Goal: Navigation & Orientation: Find specific page/section

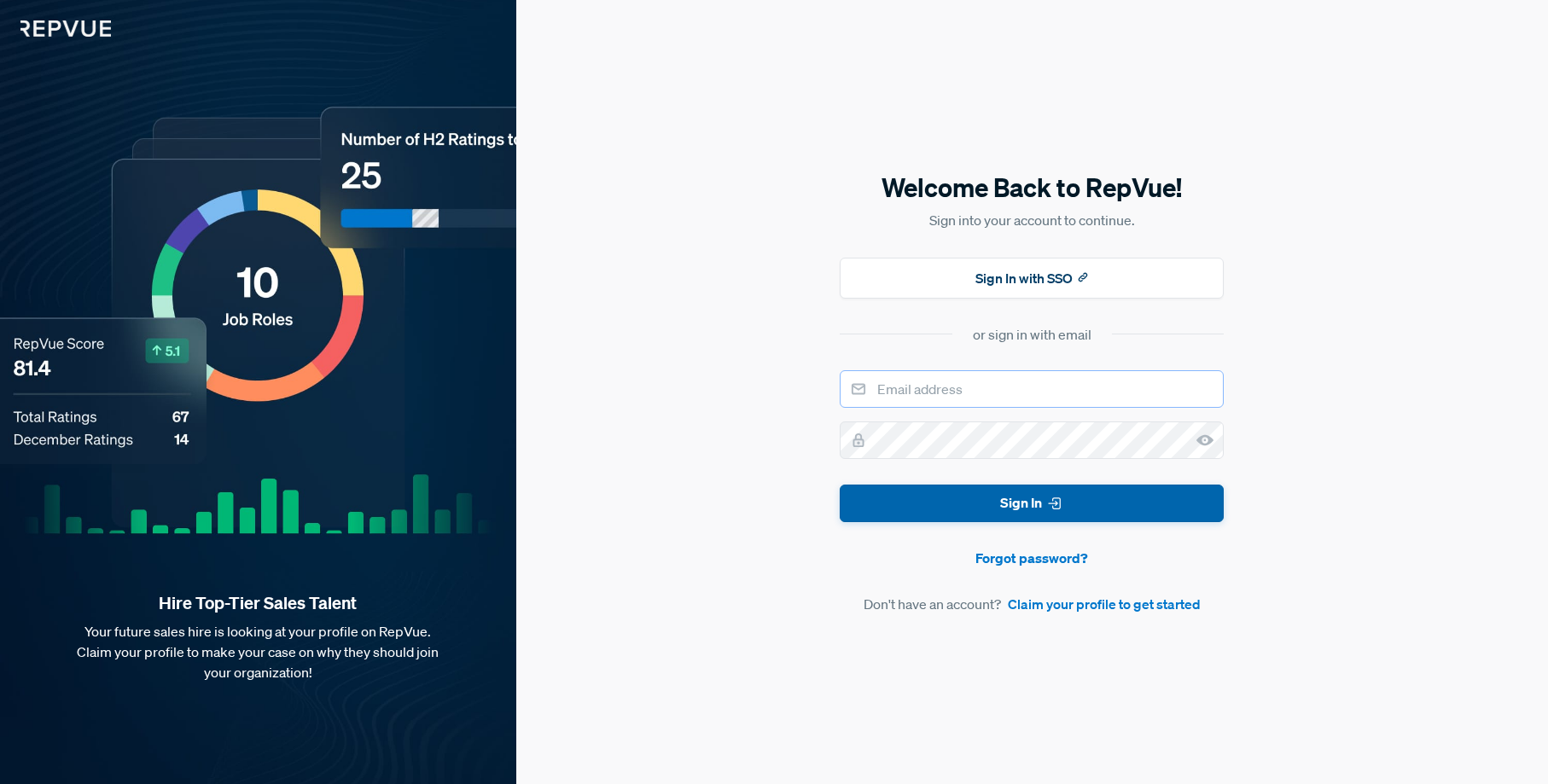
type input "[EMAIL_ADDRESS][DOMAIN_NAME]"
click at [1038, 515] on button "Sign In" at bounding box center [1032, 503] width 384 height 38
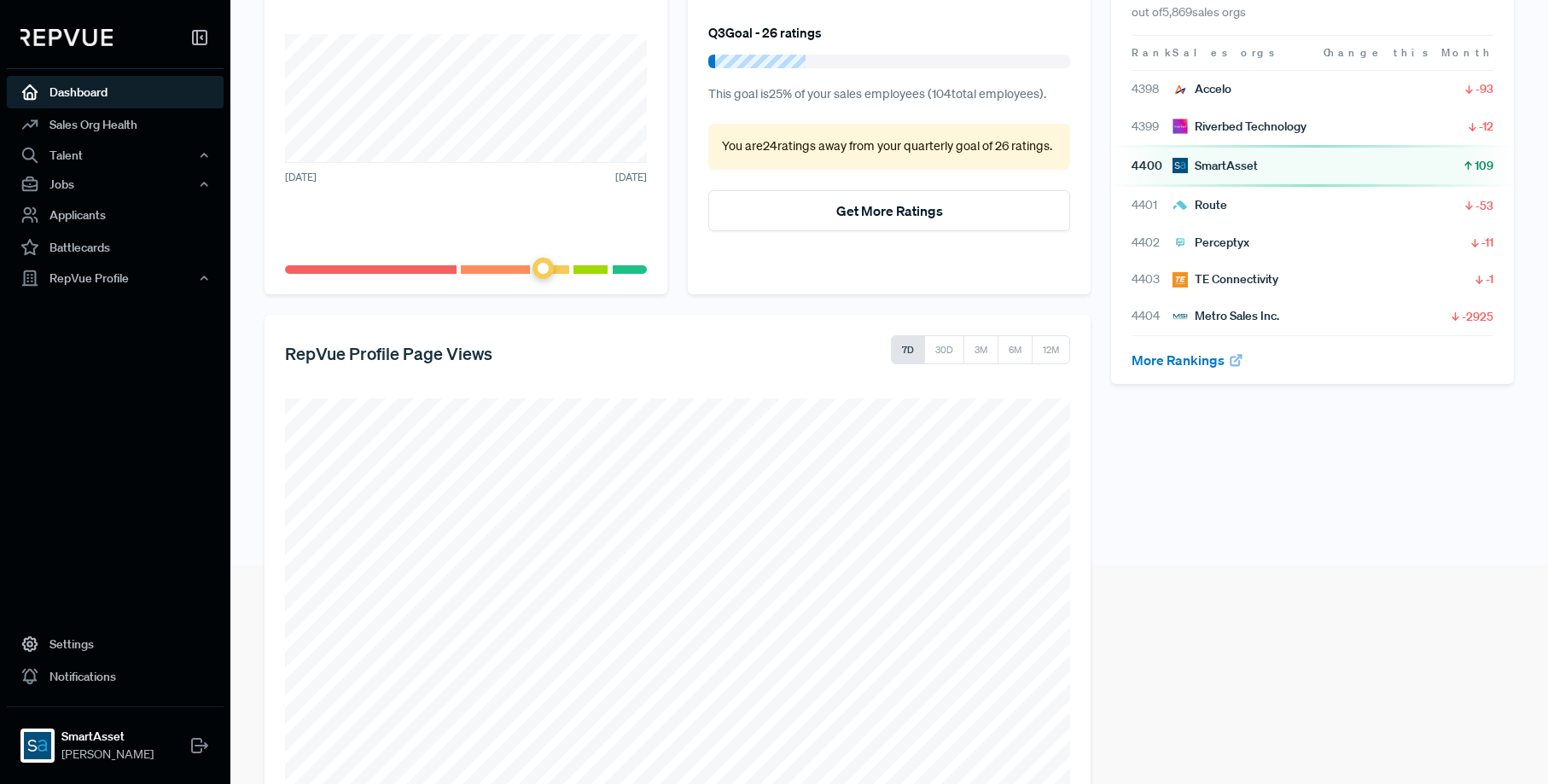
scroll to position [203, 0]
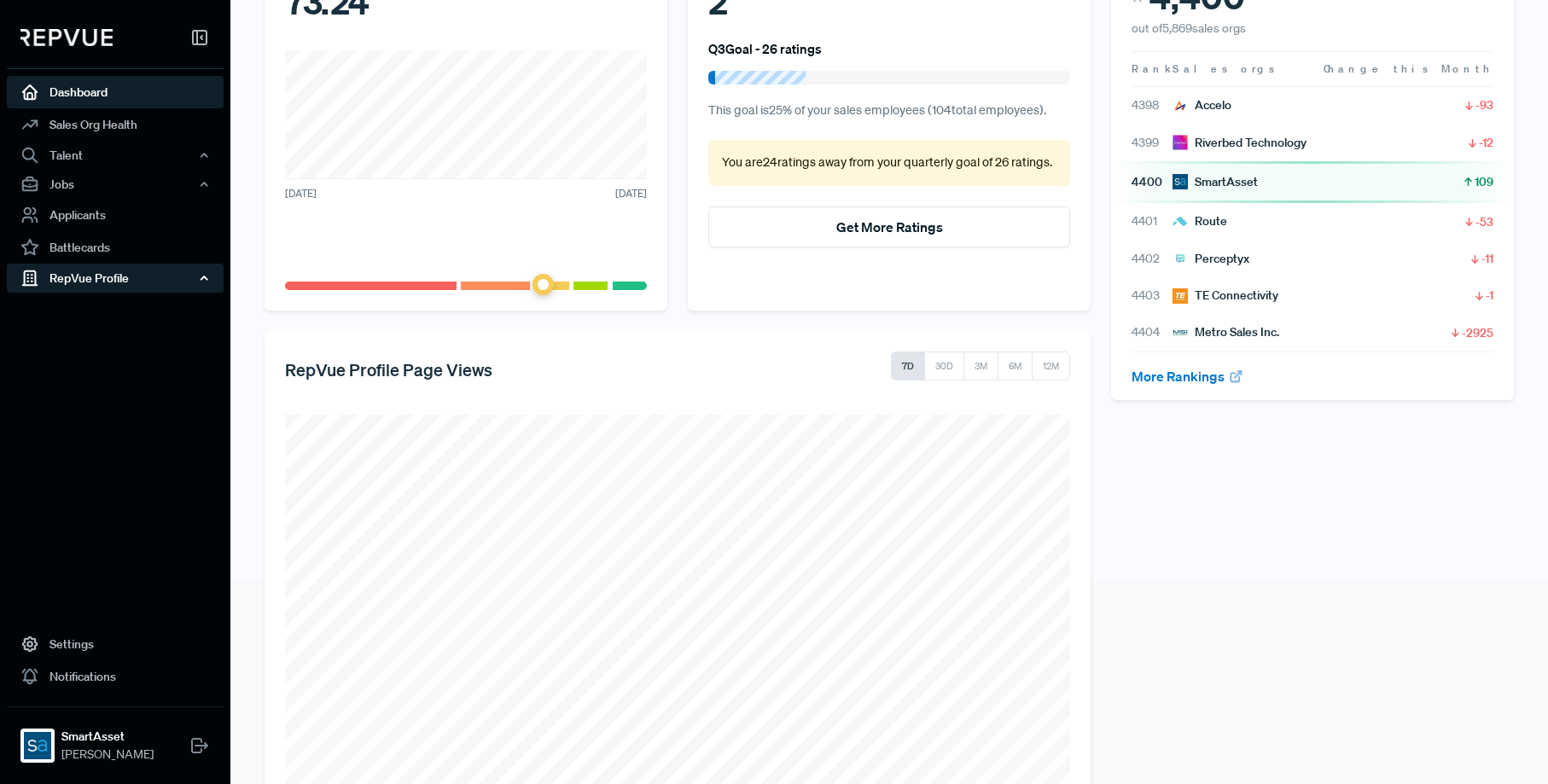
click at [119, 277] on div "RepVue Profile" at bounding box center [114, 278] width 217 height 29
click at [111, 309] on link "Profile Overview" at bounding box center [138, 318] width 217 height 44
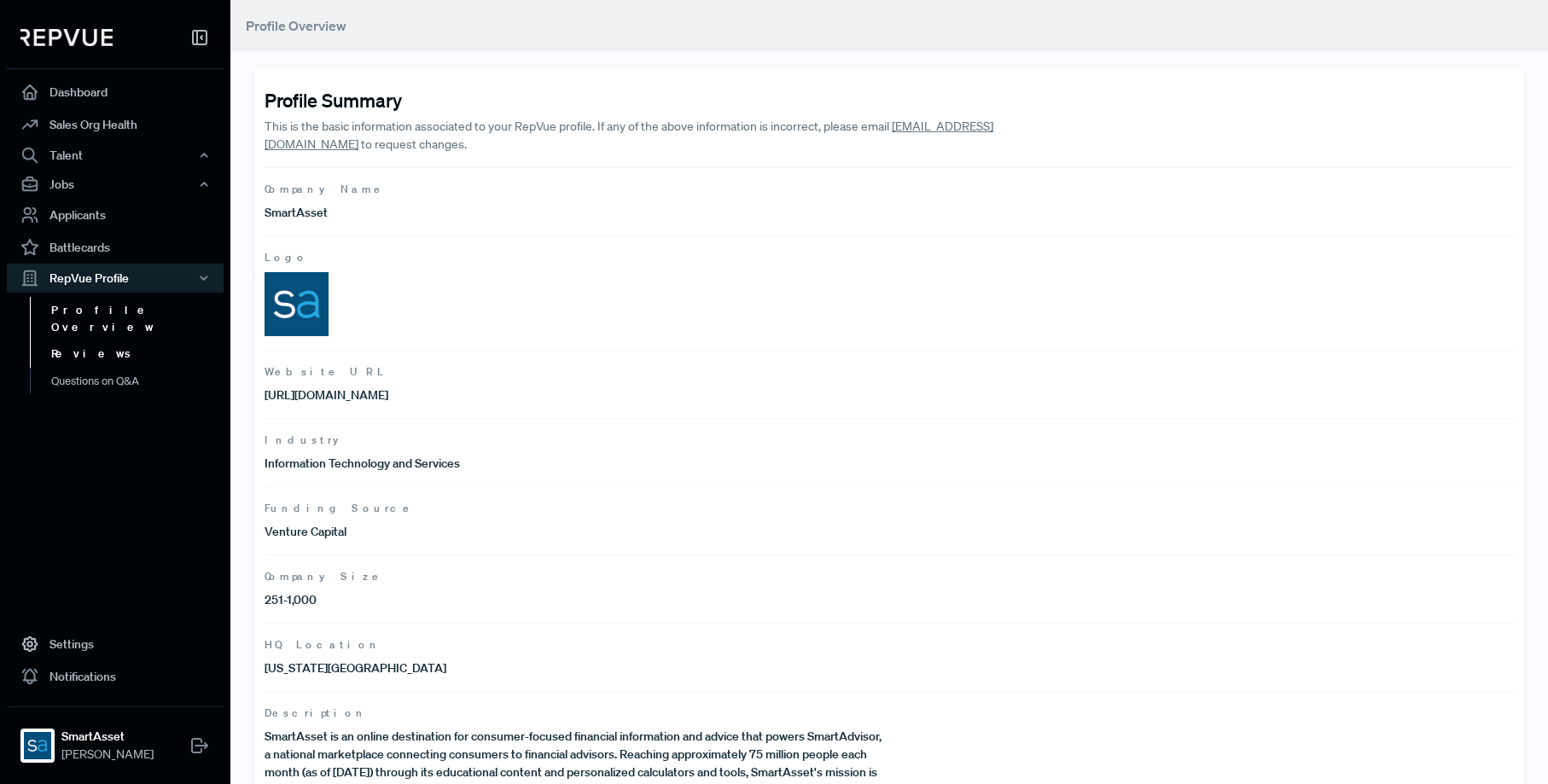
click at [77, 340] on link "Reviews" at bounding box center [138, 353] width 217 height 27
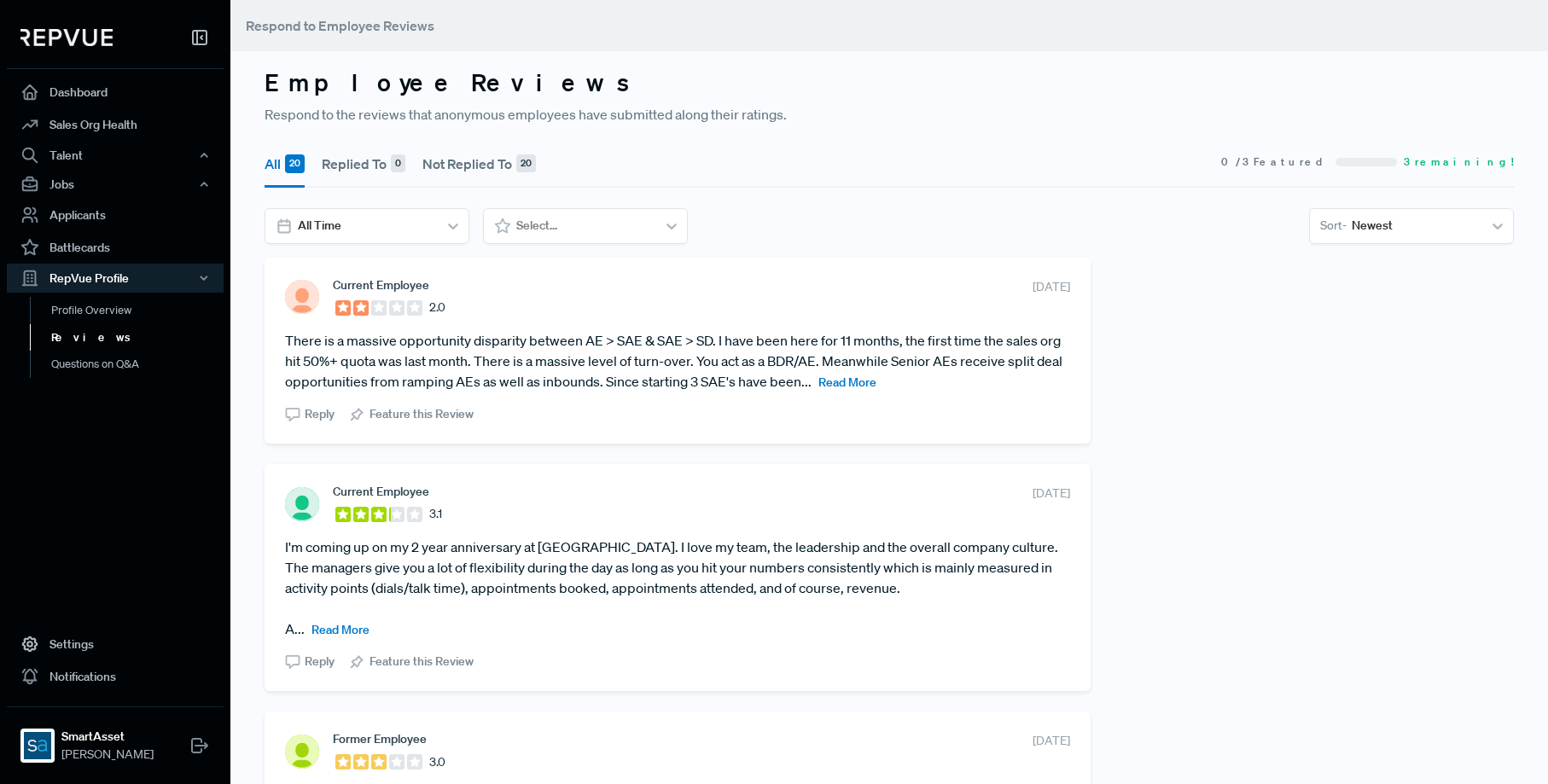
click at [857, 383] on span "Read More" at bounding box center [847, 382] width 58 height 16
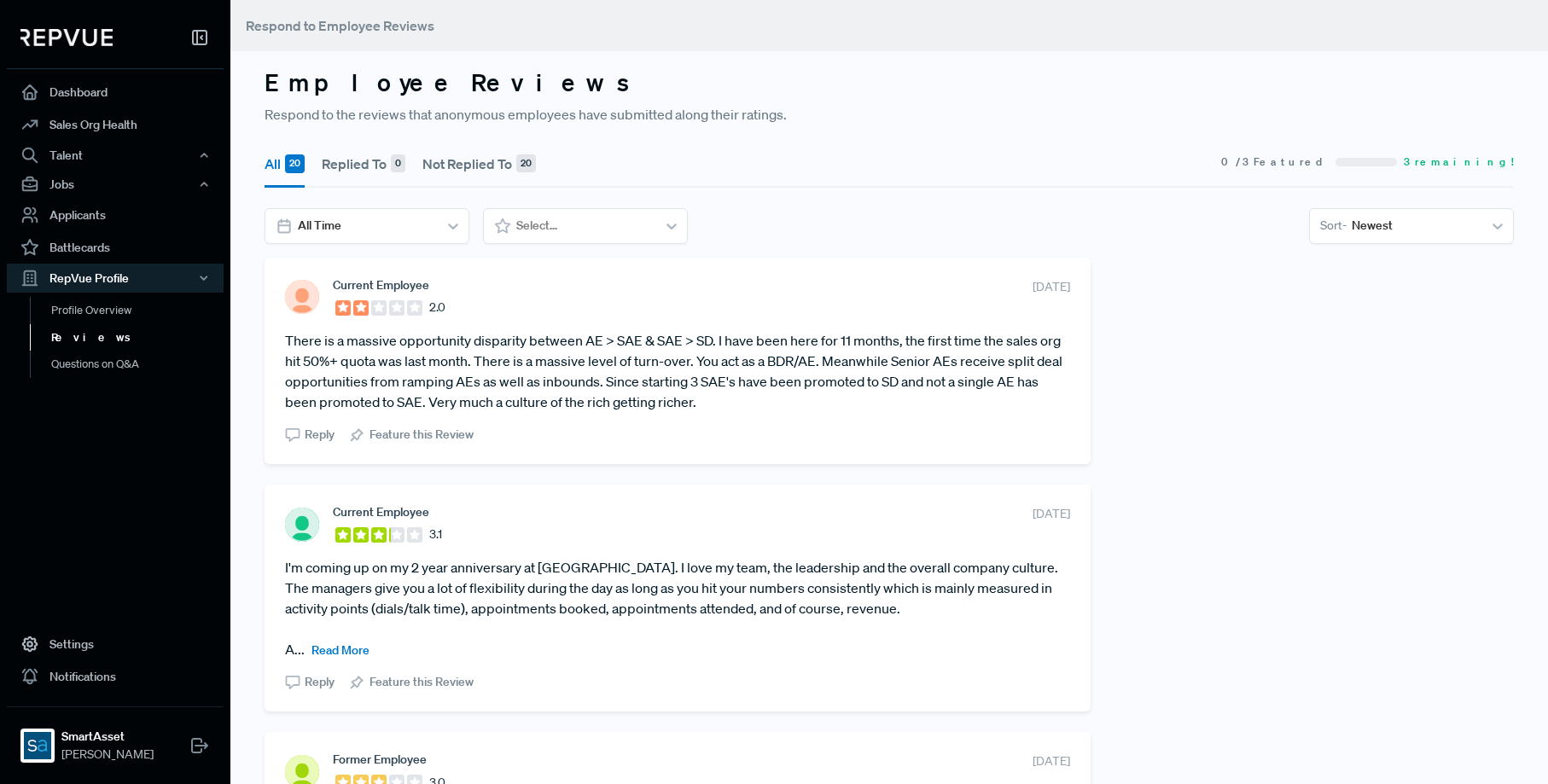
click at [462, 164] on button "Not Replied To 20" at bounding box center [479, 163] width 113 height 47
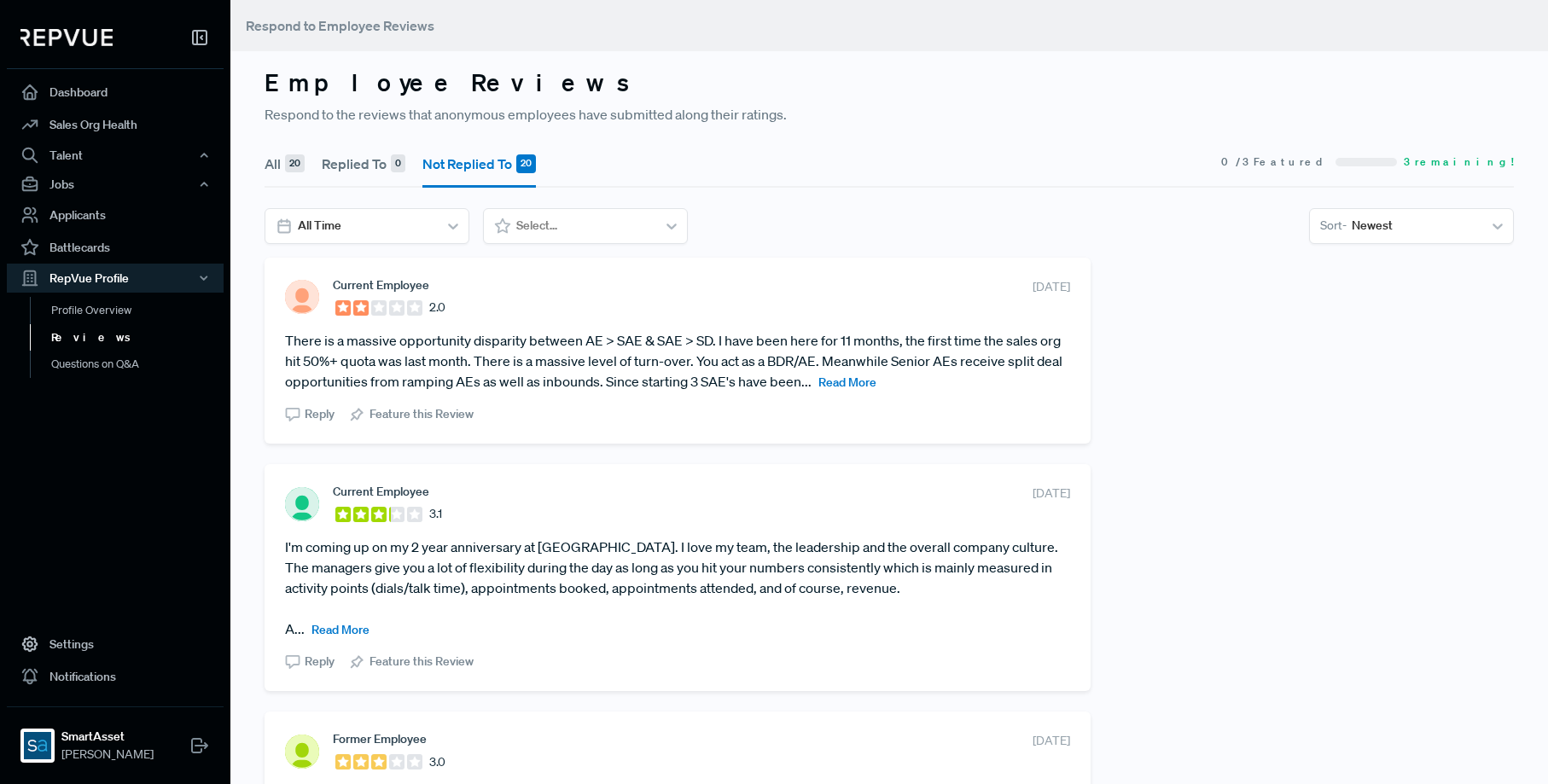
click at [271, 170] on button "All 20" at bounding box center [284, 163] width 40 height 47
click at [127, 313] on link "Profile Overview" at bounding box center [138, 318] width 217 height 44
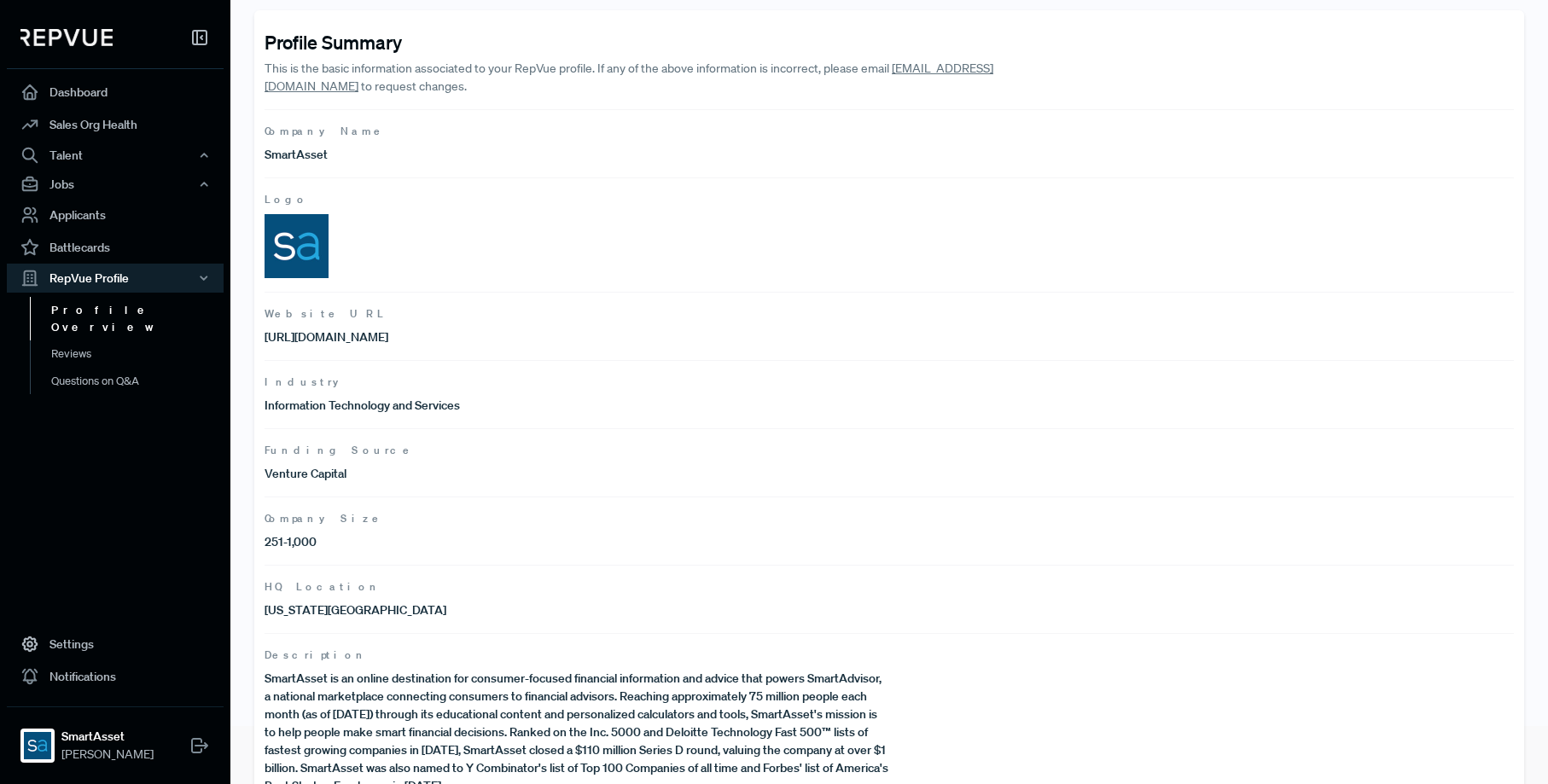
scroll to position [103, 0]
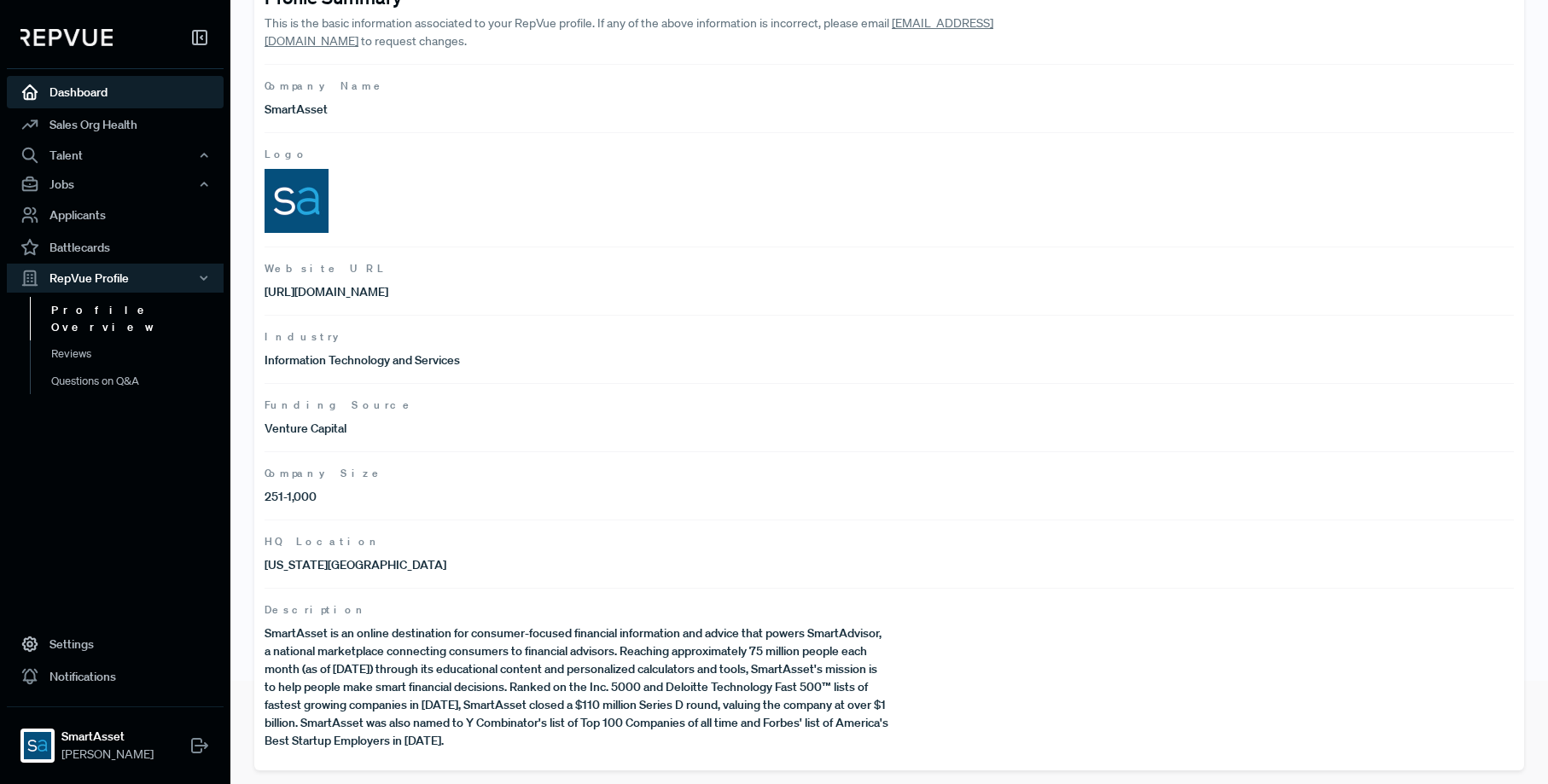
click at [105, 93] on link "Dashboard" at bounding box center [114, 92] width 217 height 33
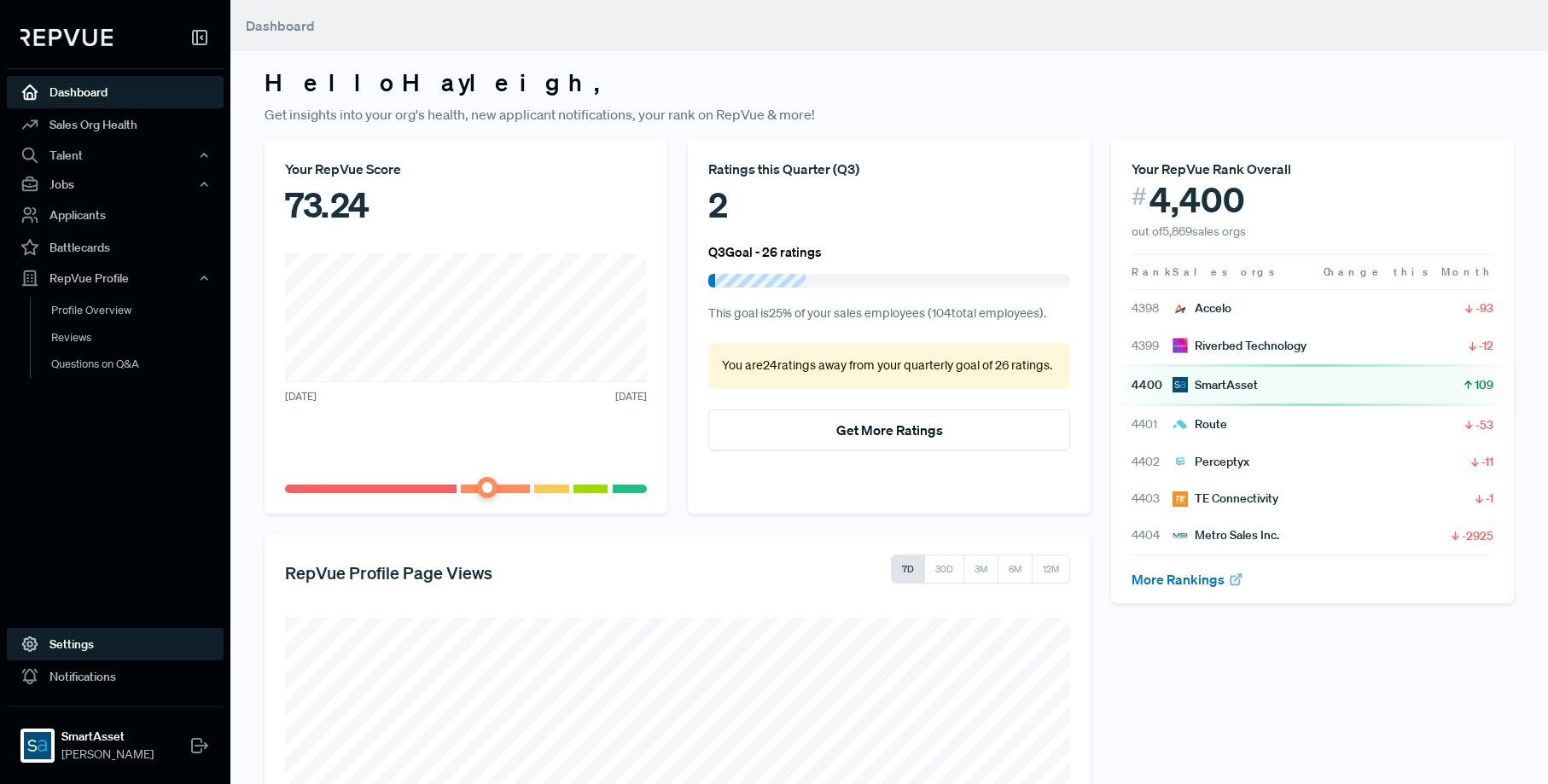
click at [97, 651] on link "Settings" at bounding box center [114, 644] width 217 height 33
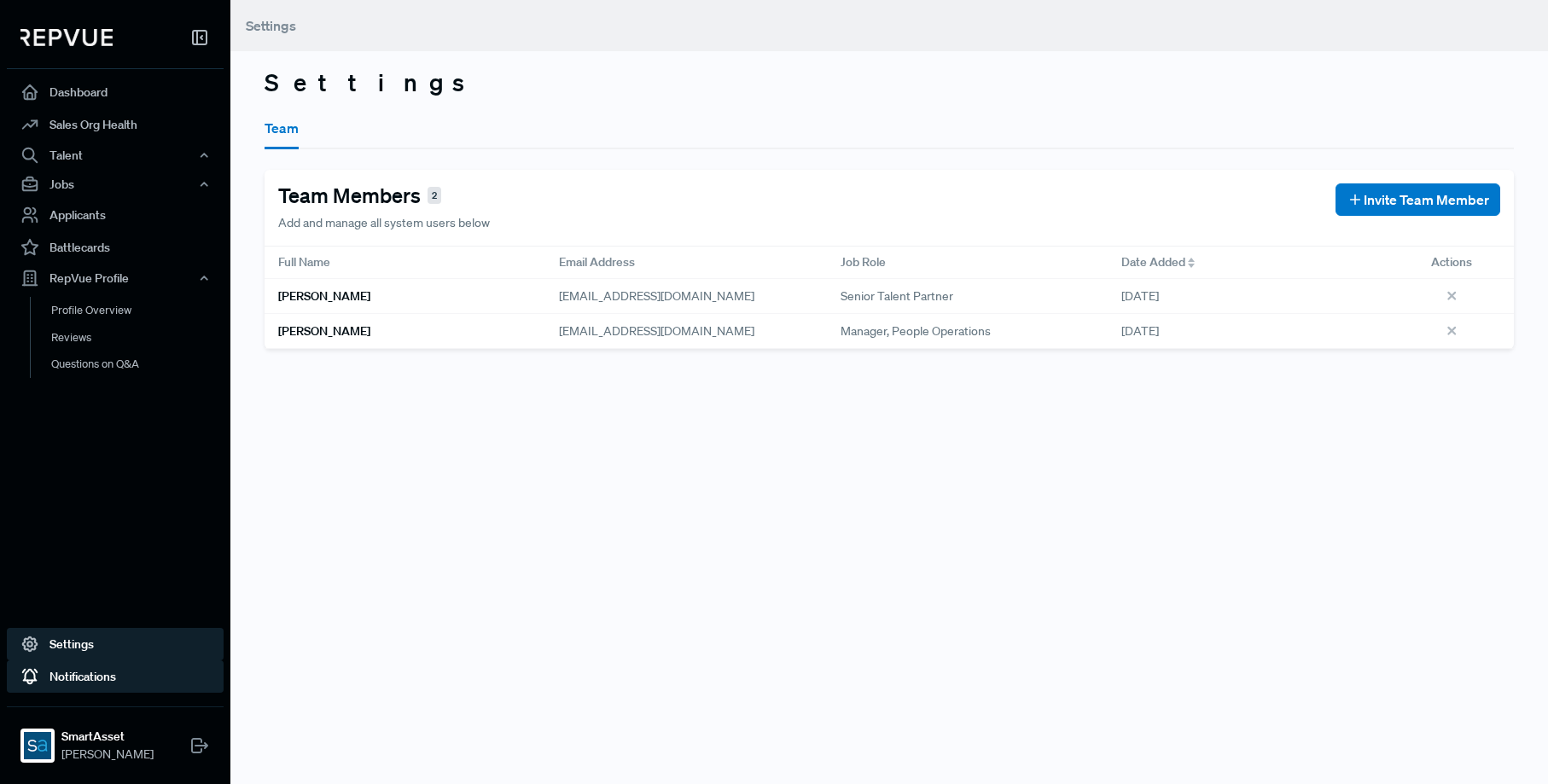
click at [84, 677] on link "Notifications" at bounding box center [114, 676] width 217 height 33
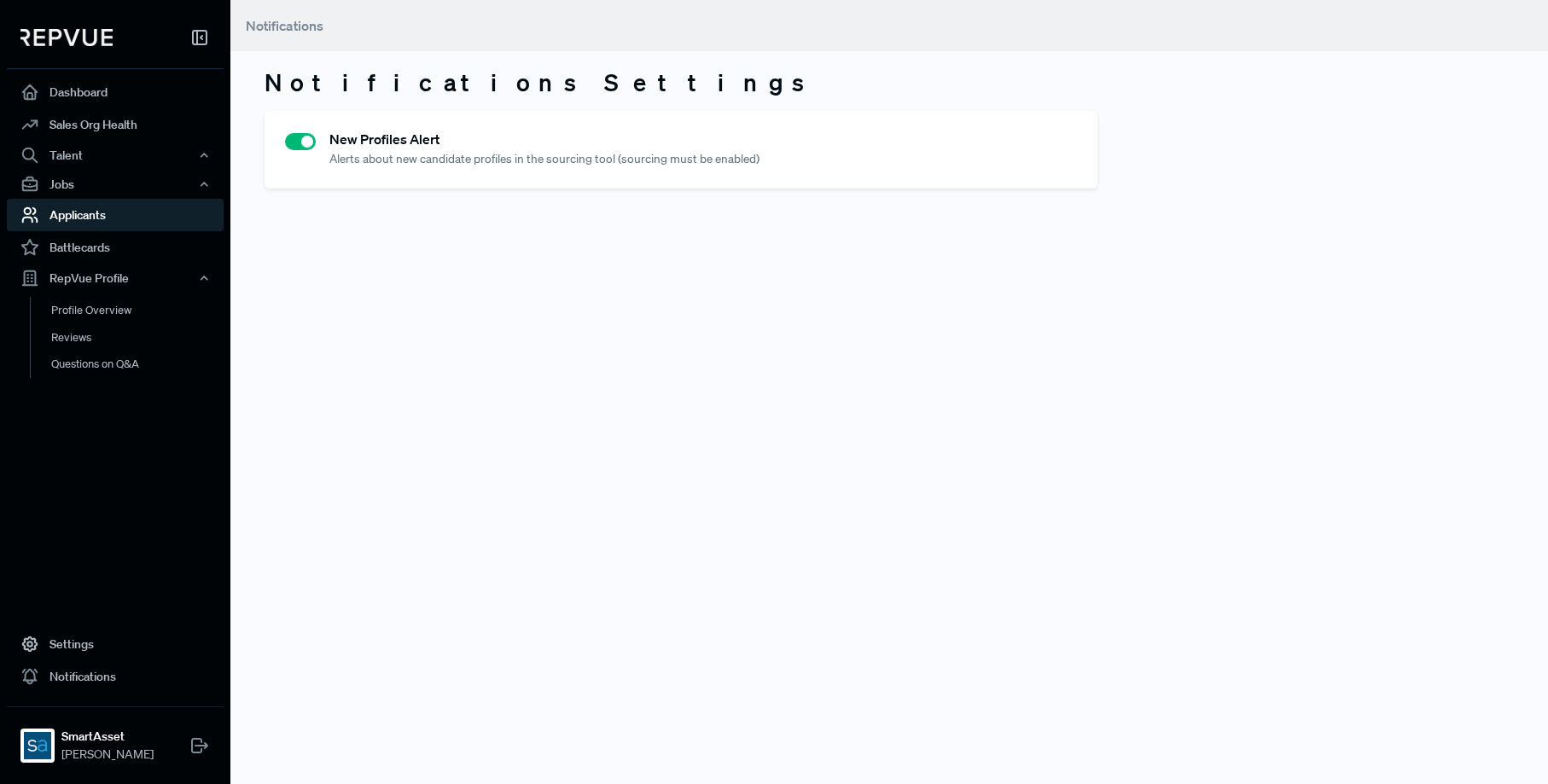
click at [116, 218] on link "Applicants" at bounding box center [114, 215] width 217 height 33
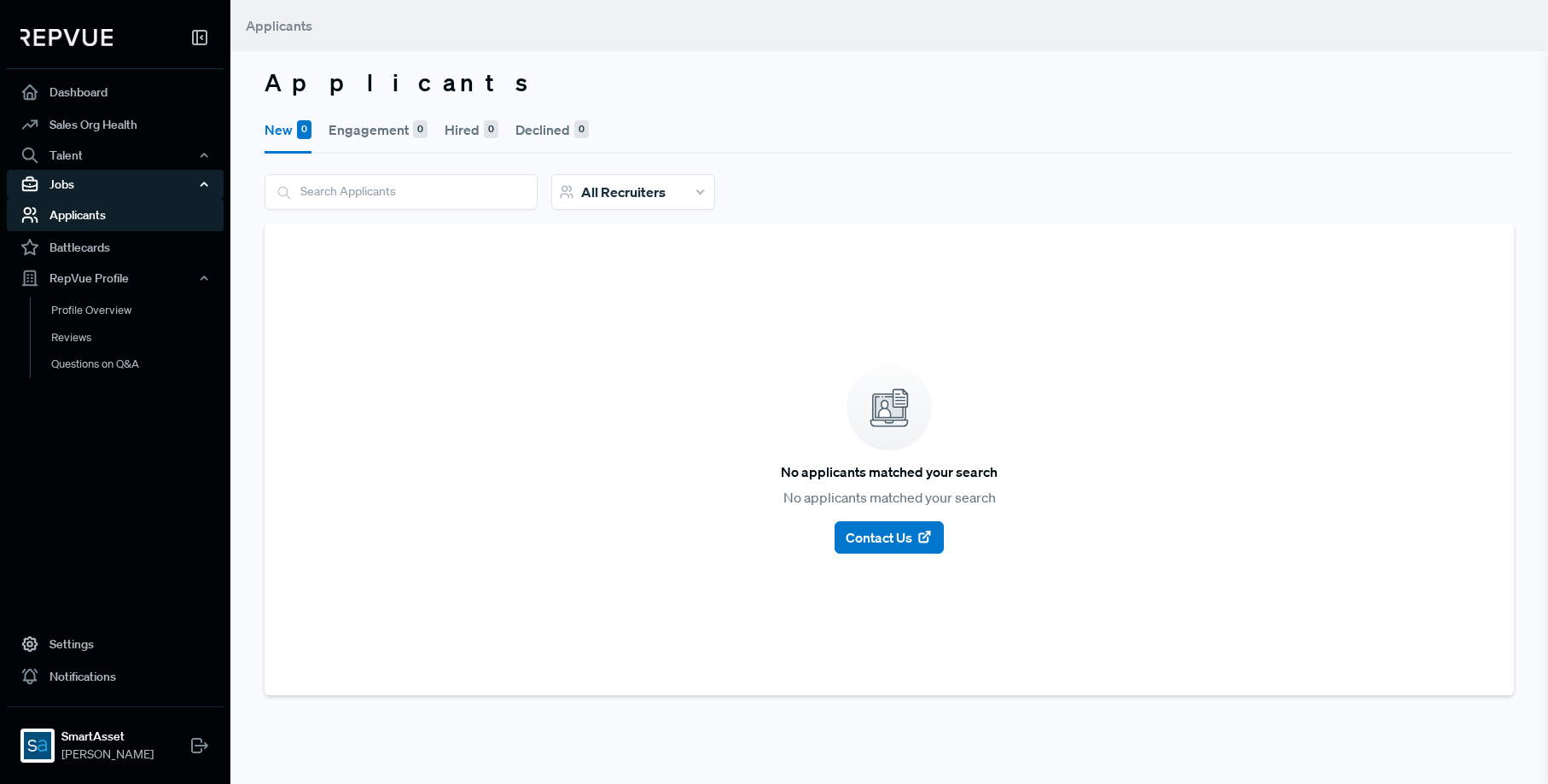
click at [95, 193] on div "Jobs" at bounding box center [114, 184] width 217 height 29
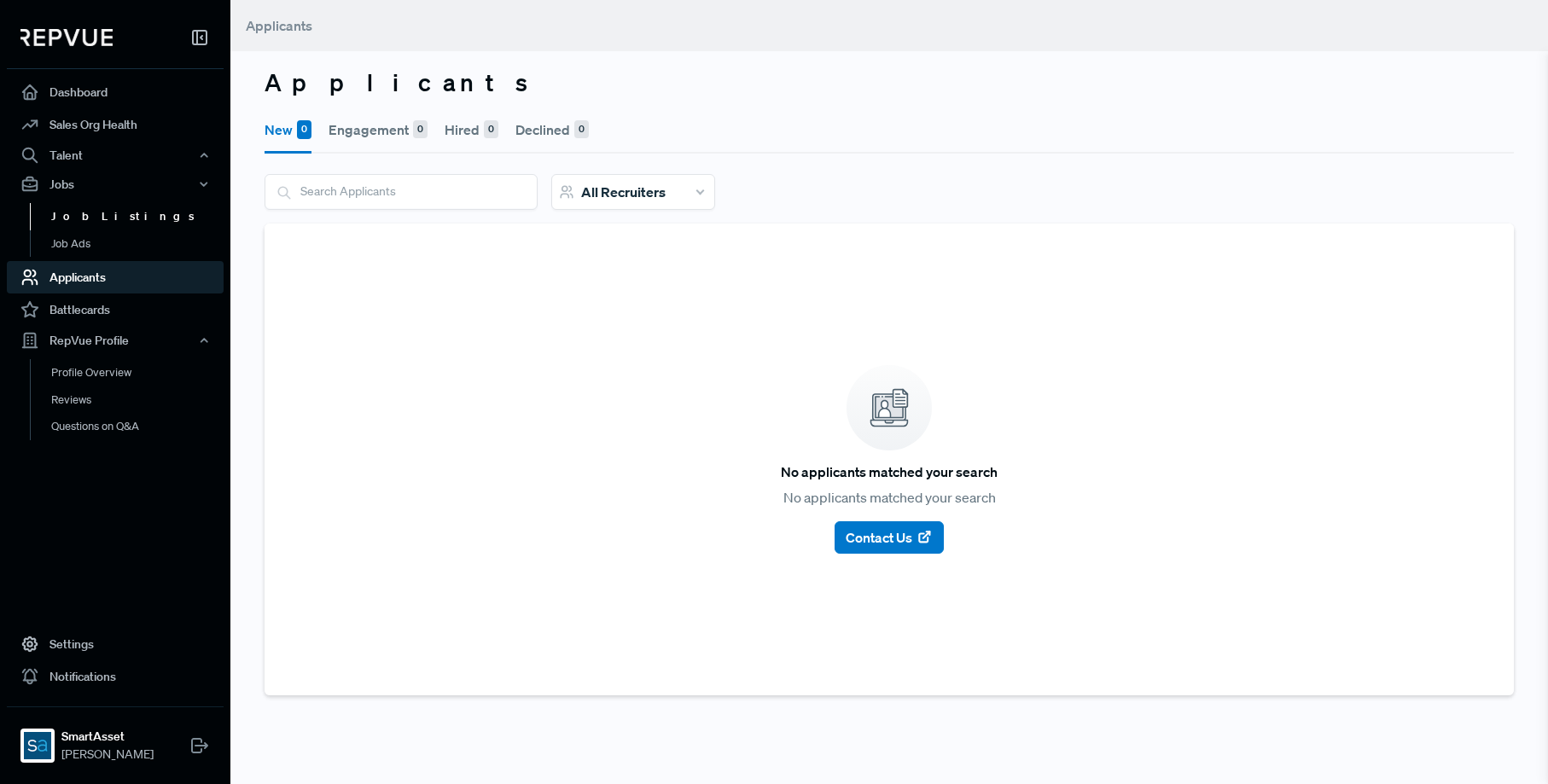
click at [92, 218] on link "Job Listings" at bounding box center [138, 216] width 217 height 27
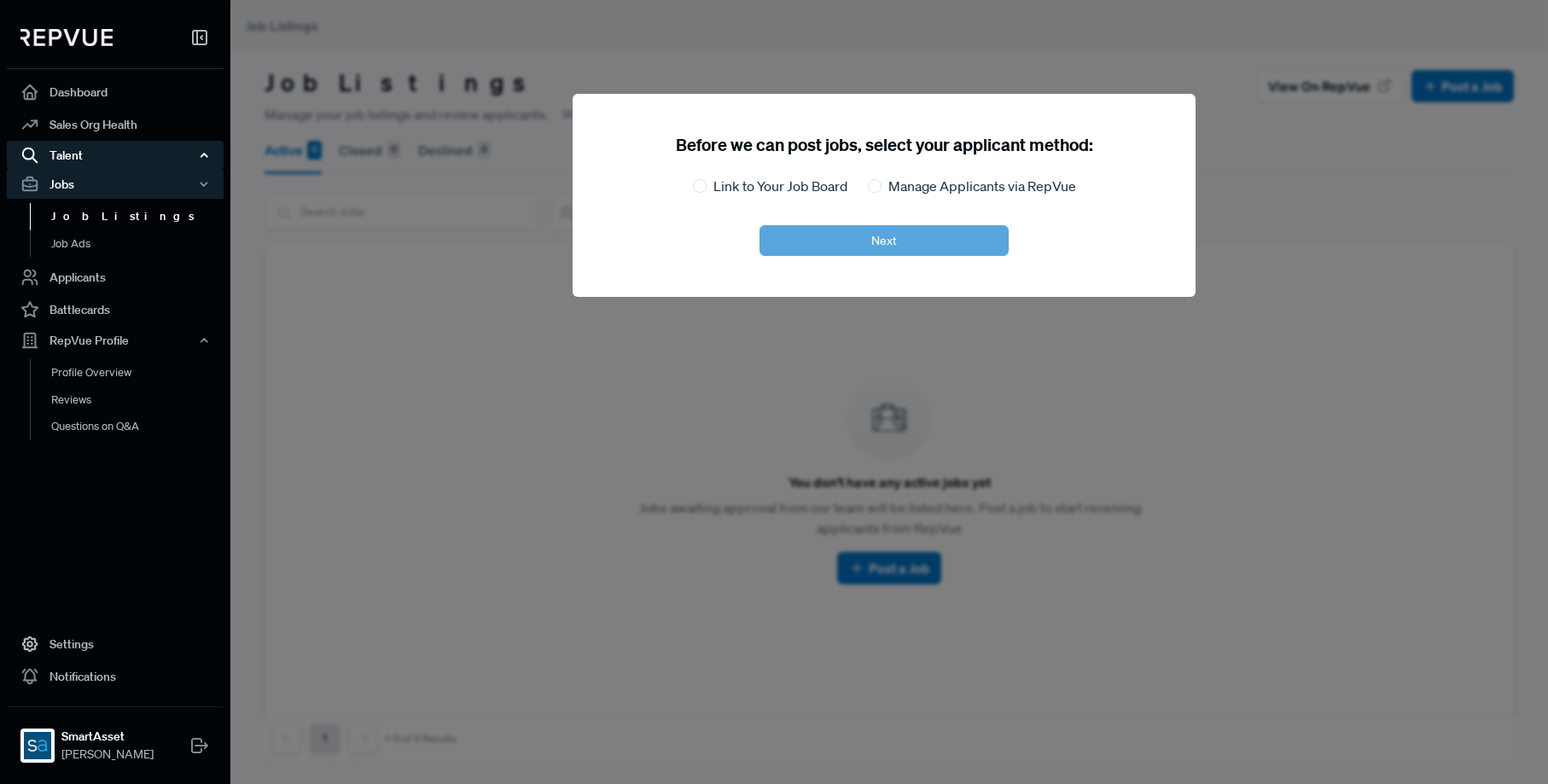
click at [85, 142] on div "Talent" at bounding box center [114, 154] width 217 height 29
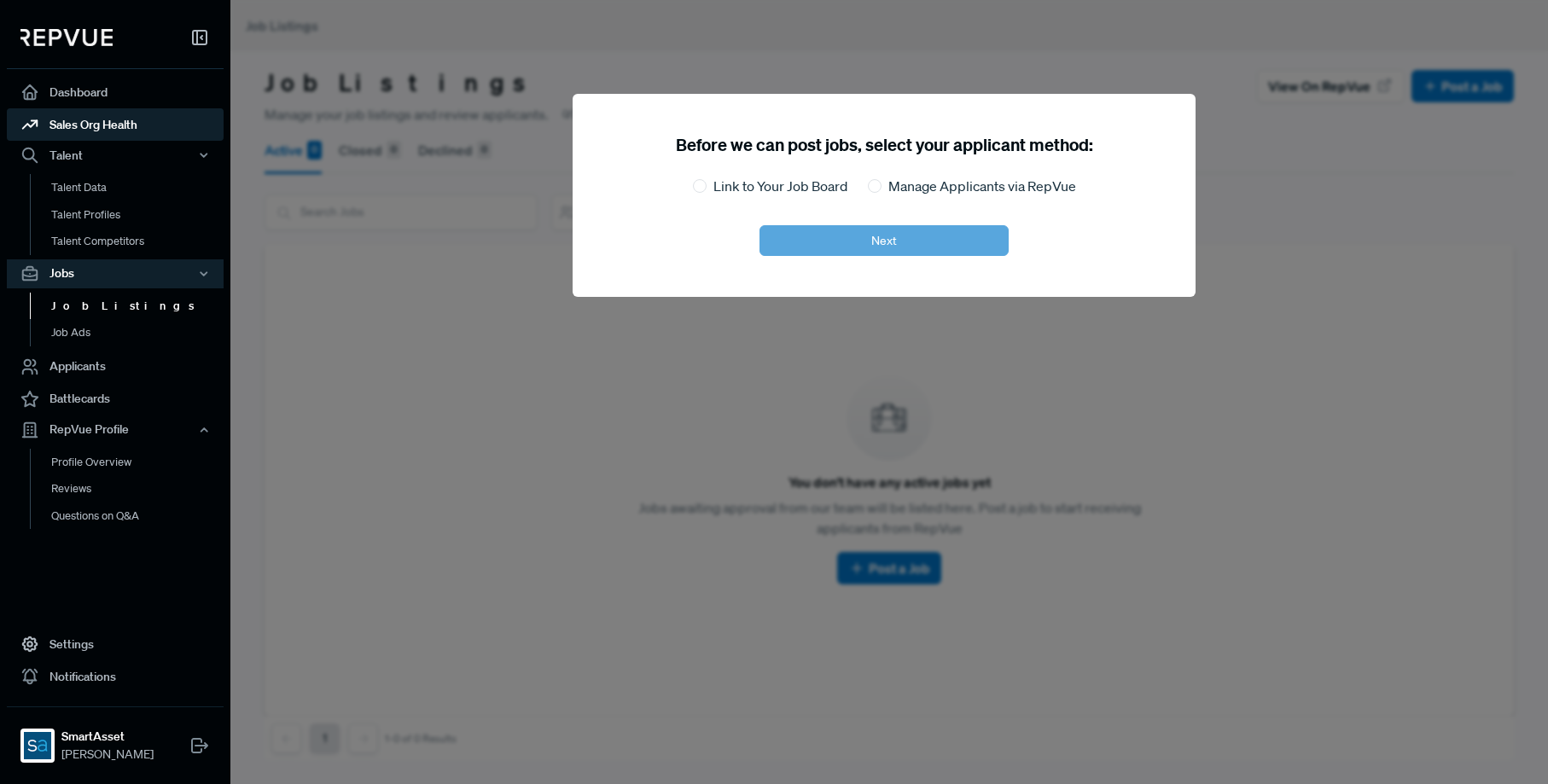
click at [86, 128] on link "Sales Org Health" at bounding box center [114, 125] width 217 height 33
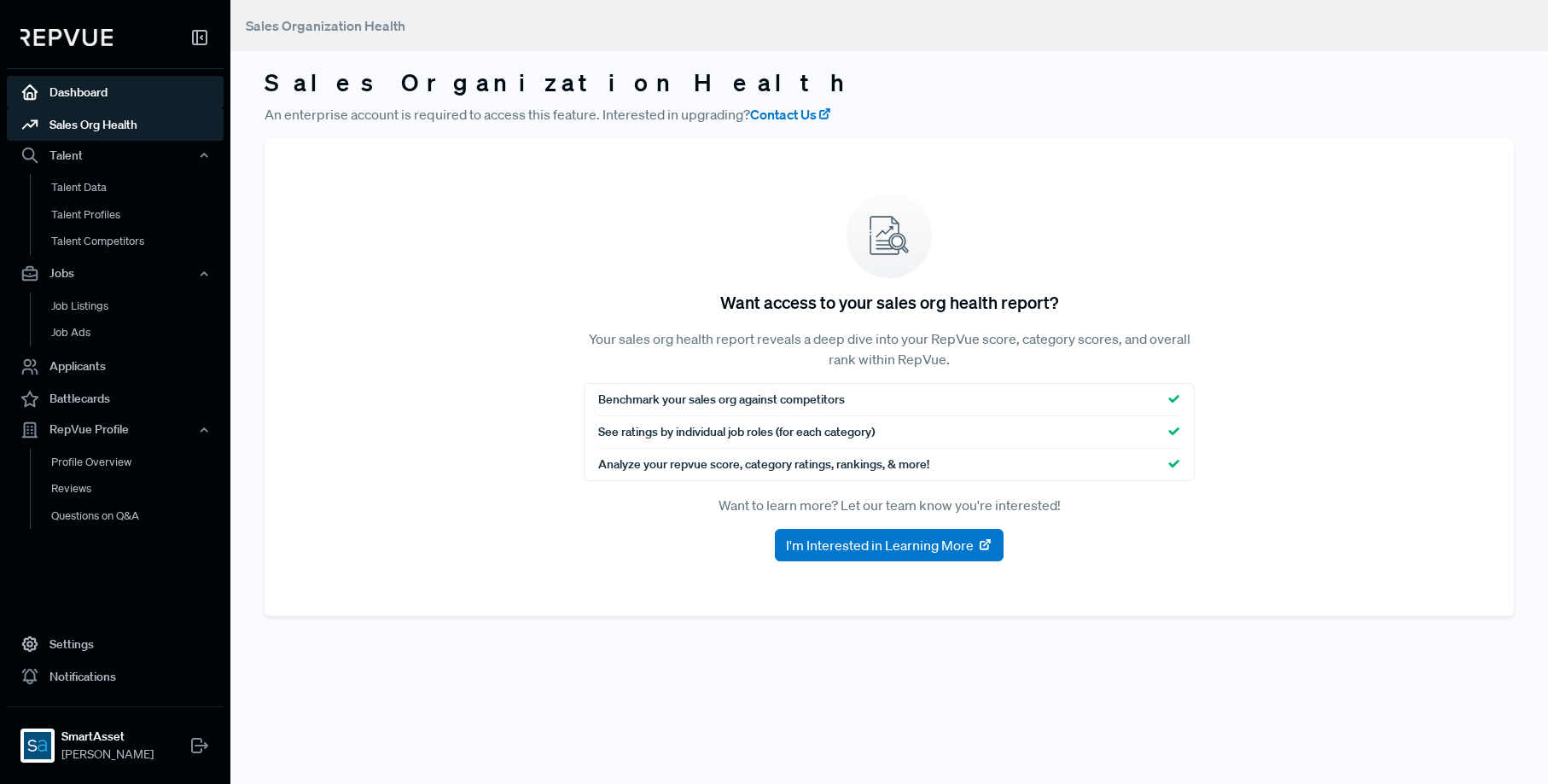
click at [85, 99] on link "Dashboard" at bounding box center [114, 92] width 217 height 33
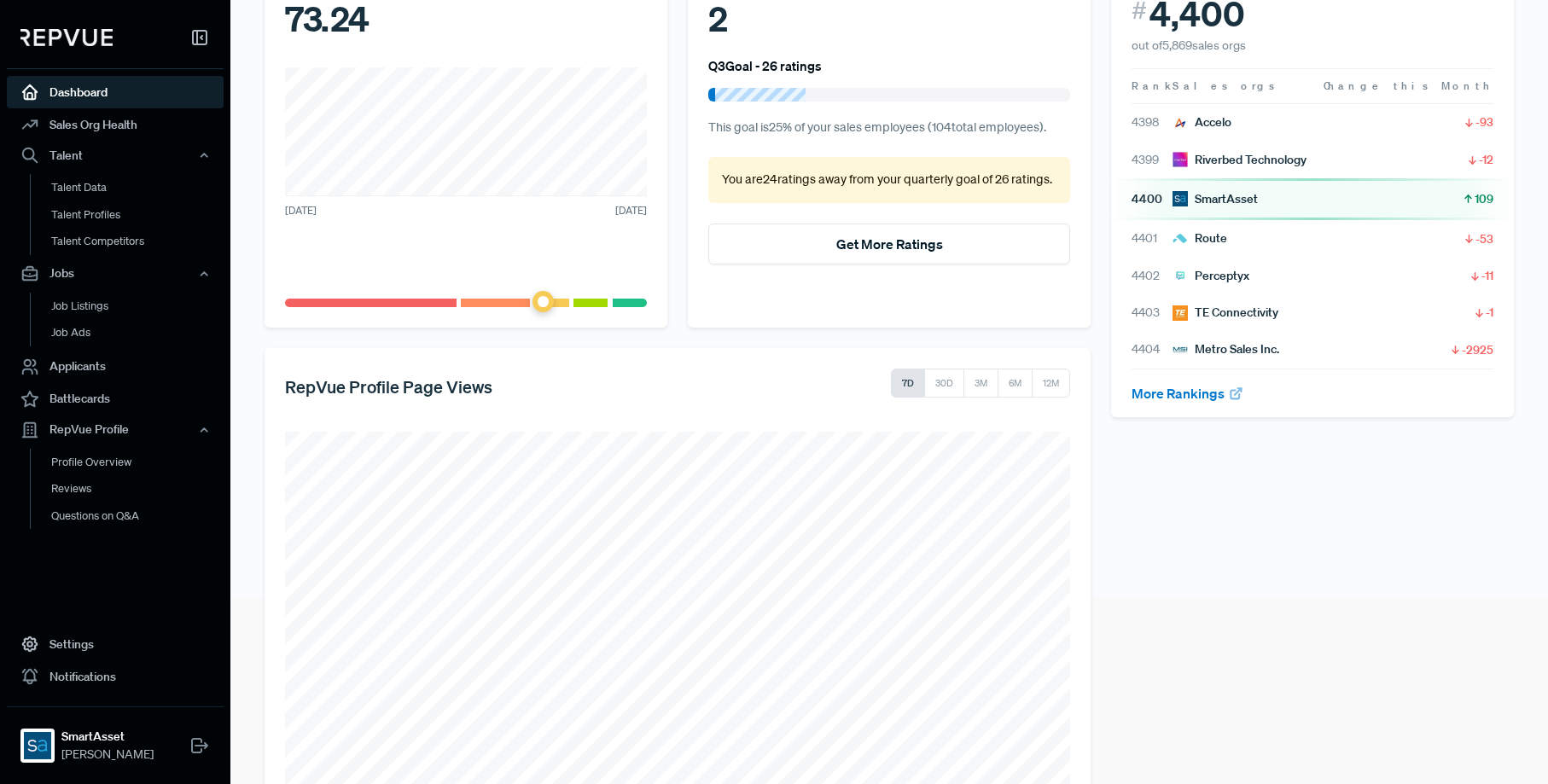
scroll to position [274, 0]
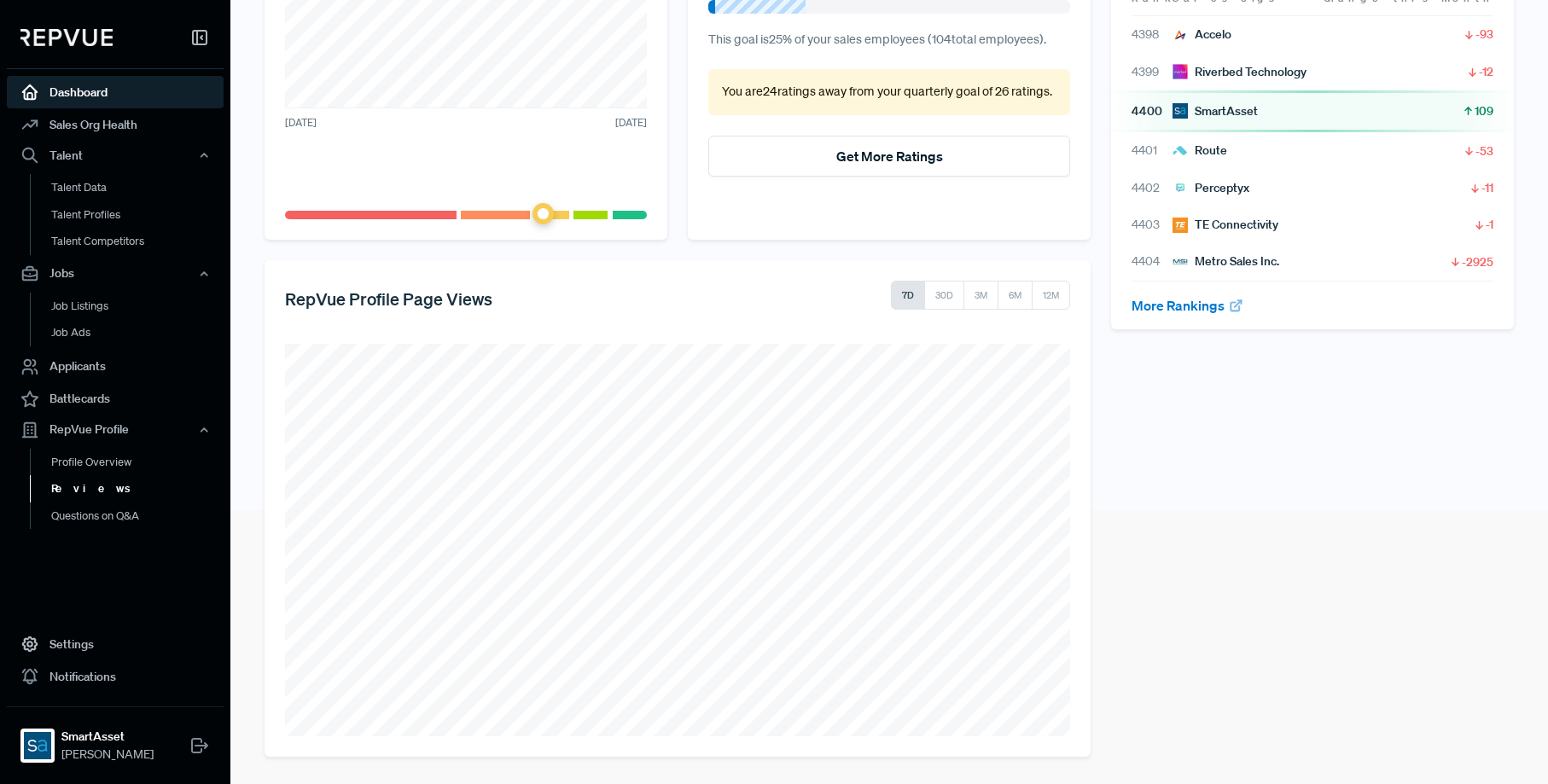
click at [64, 488] on link "Reviews" at bounding box center [138, 488] width 217 height 27
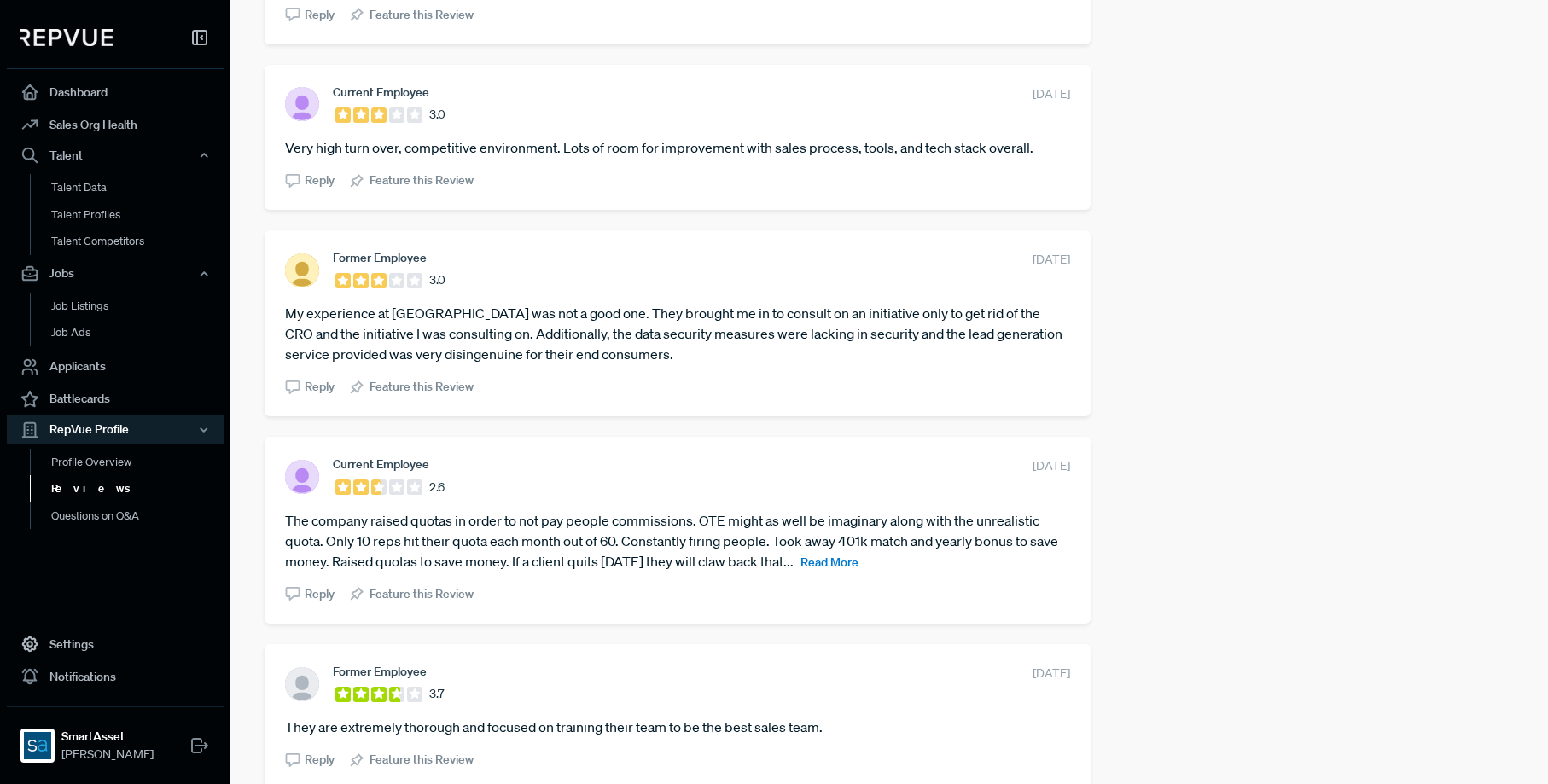
scroll to position [3333, 0]
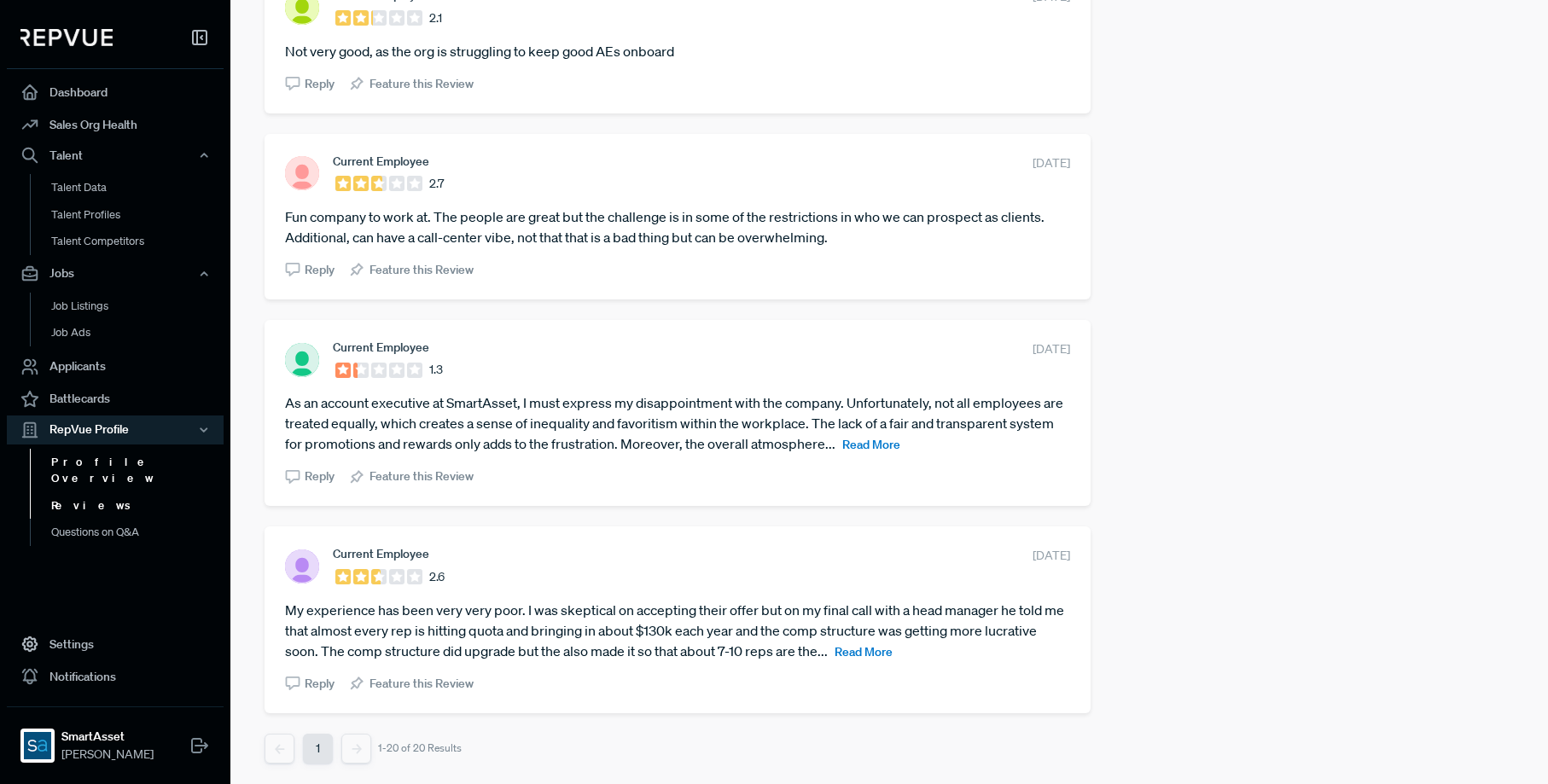
click at [109, 461] on link "Profile Overview" at bounding box center [138, 470] width 217 height 44
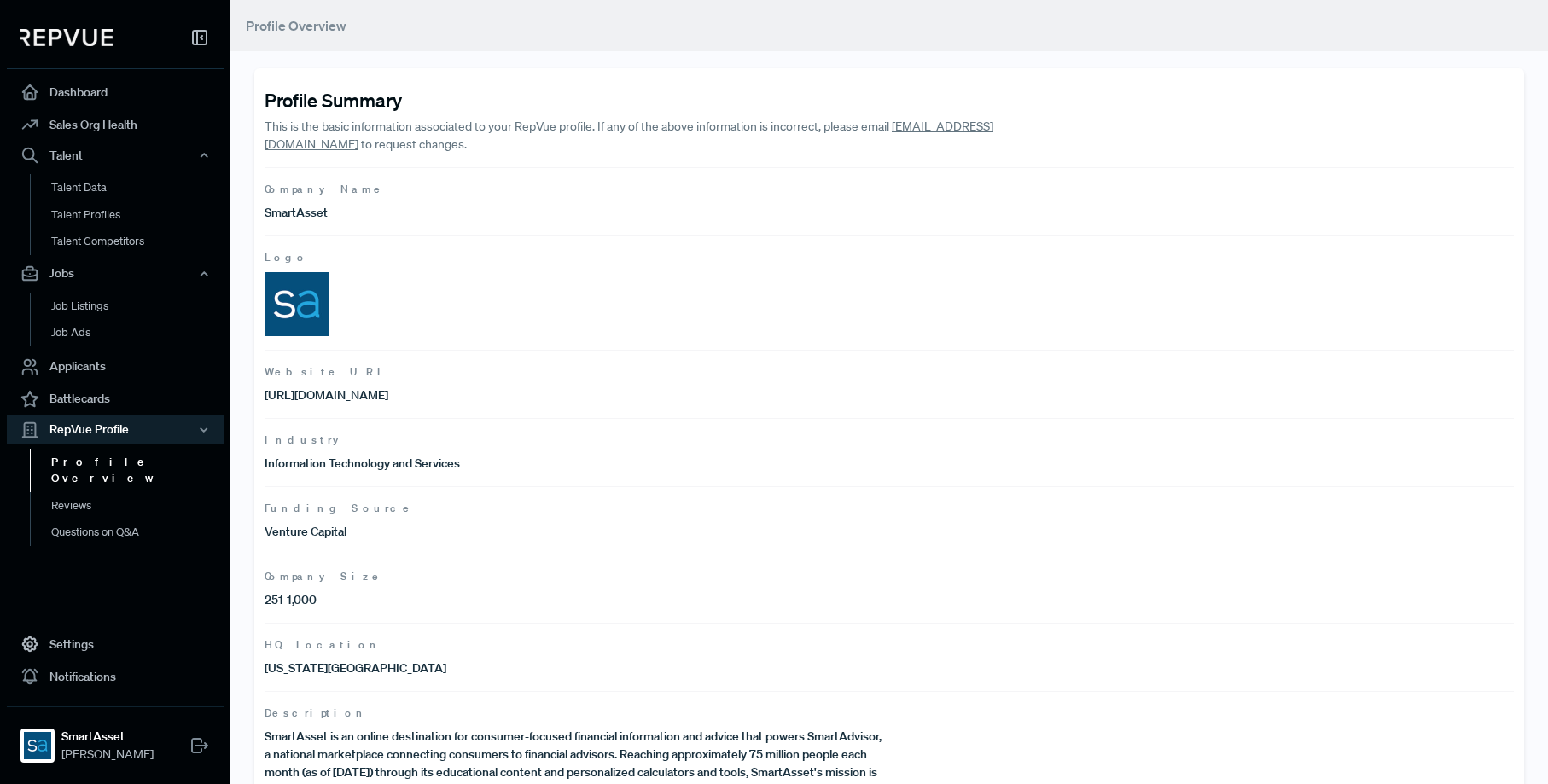
scroll to position [103, 0]
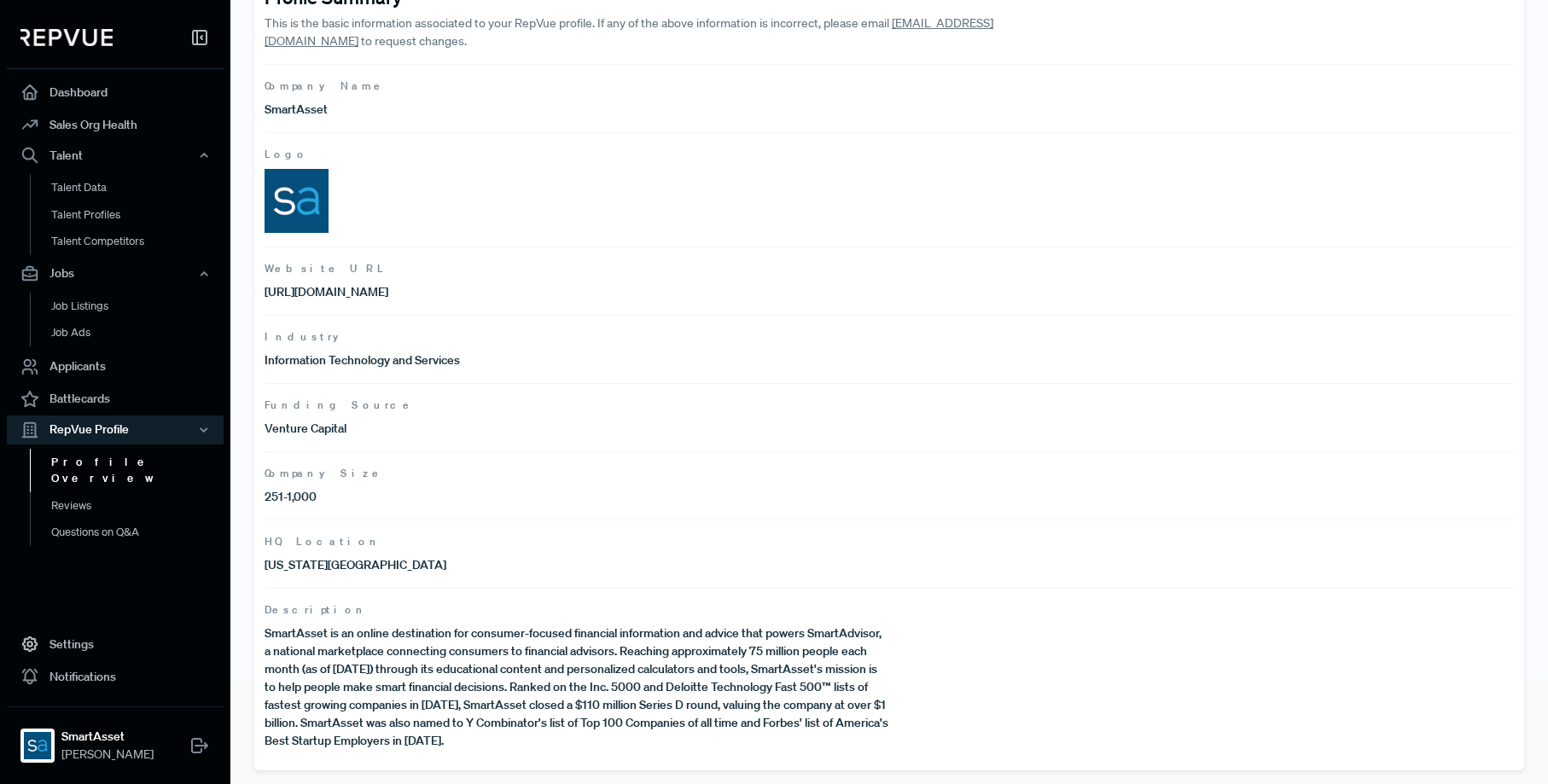
click at [343, 500] on p "251-1,000" at bounding box center [577, 497] width 625 height 18
click at [77, 636] on link "Settings" at bounding box center [114, 644] width 217 height 33
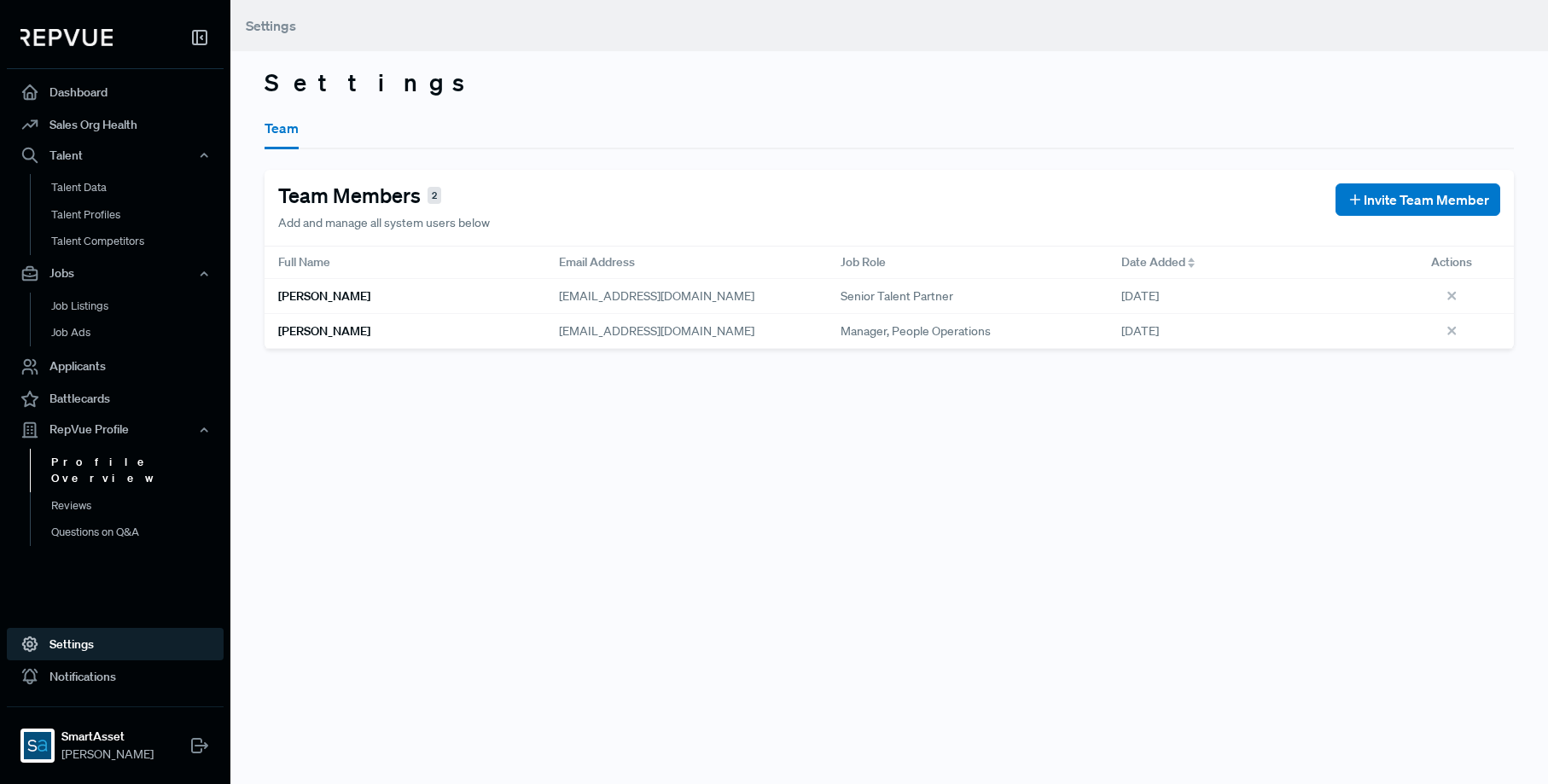
click at [147, 460] on link "Profile Overview" at bounding box center [138, 471] width 217 height 44
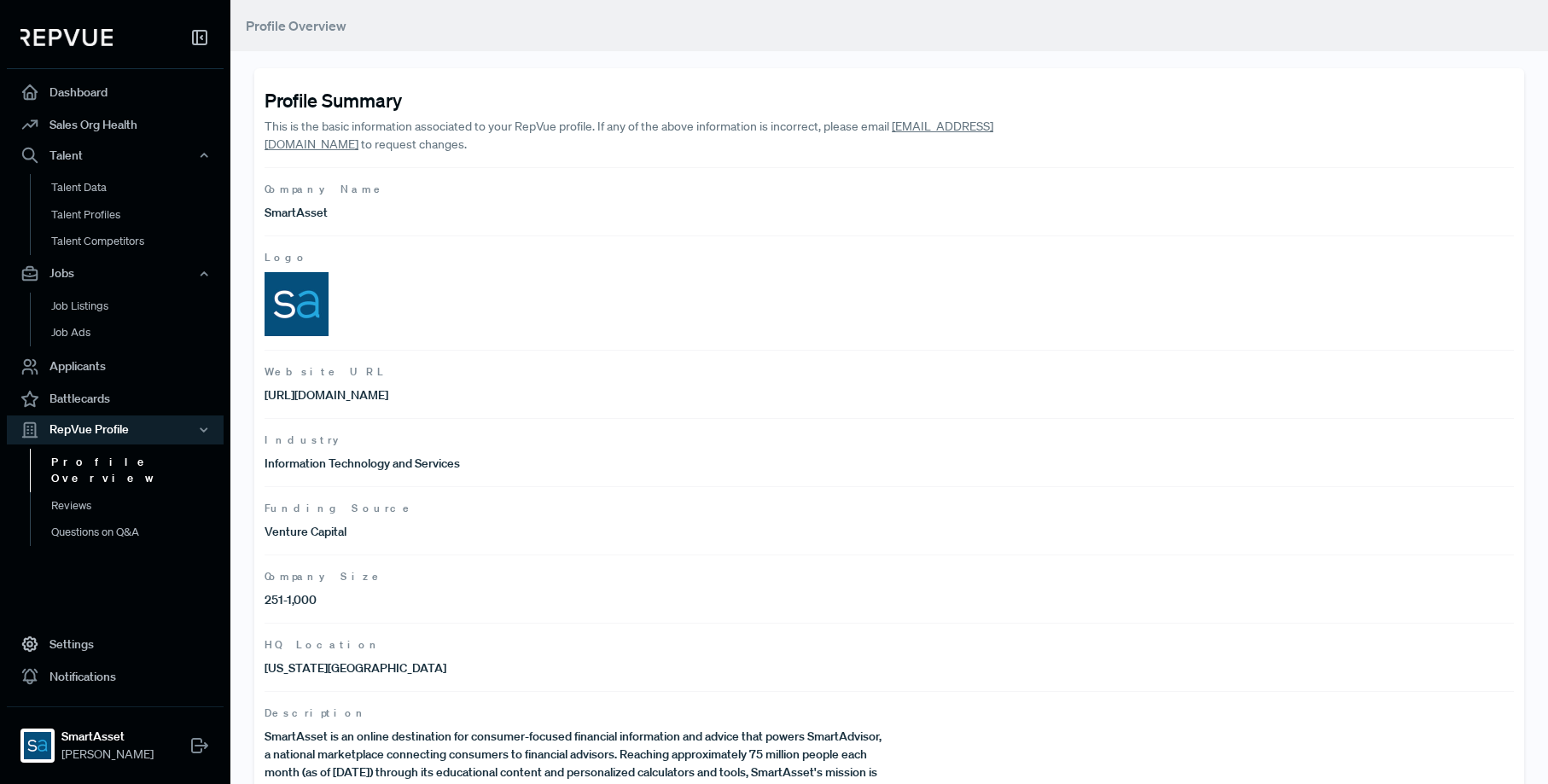
scroll to position [103, 0]
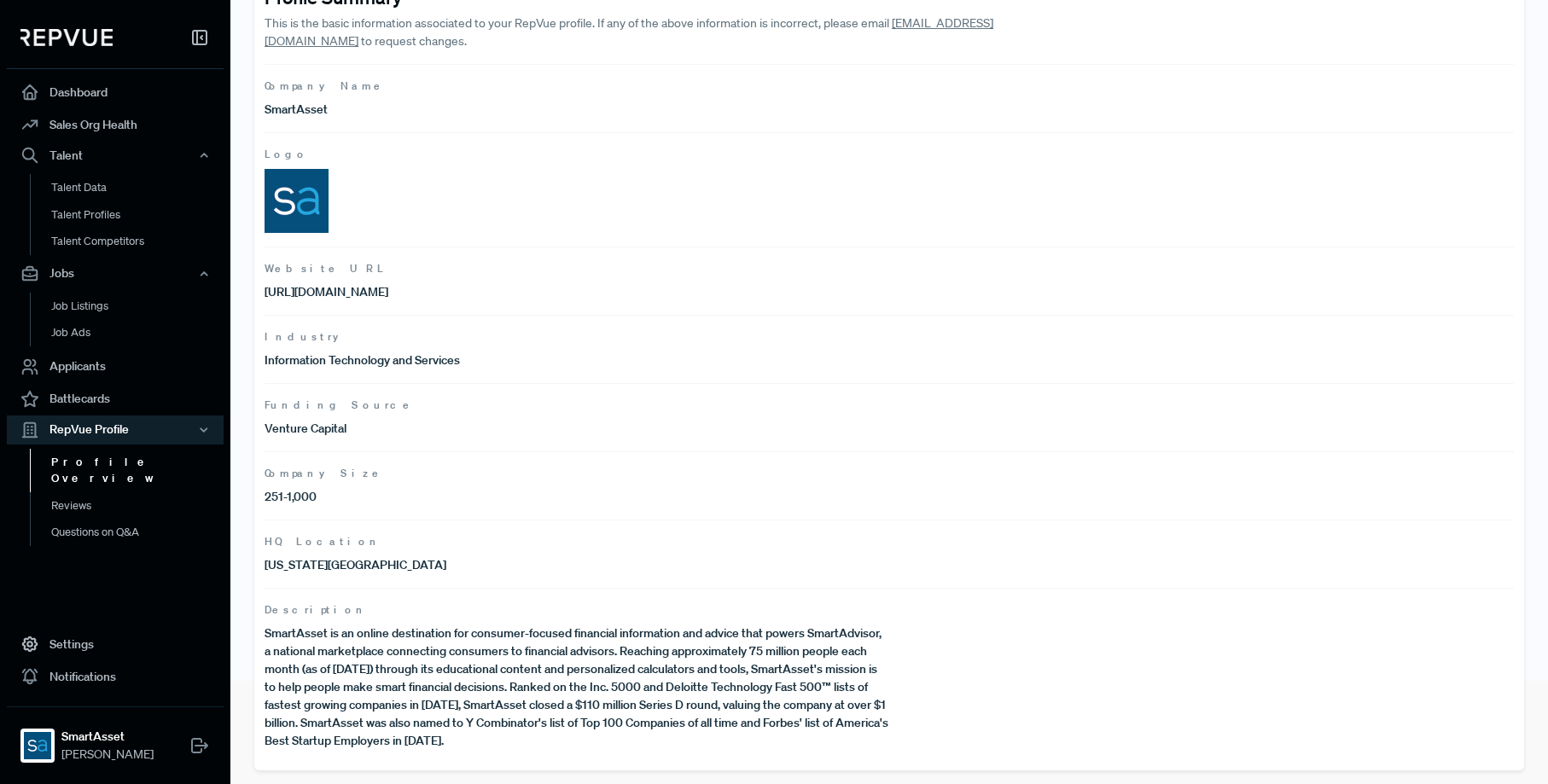
drag, startPoint x: 277, startPoint y: 750, endPoint x: 292, endPoint y: 727, distance: 27.5
click at [276, 748] on p "SmartAsset is an online destination for consumer-focused financial information …" at bounding box center [577, 687] width 625 height 126
click at [305, 715] on p "SmartAsset is an online destination for consumer-focused financial information …" at bounding box center [577, 687] width 625 height 126
drag, startPoint x: 305, startPoint y: 715, endPoint x: 423, endPoint y: 710, distance: 118.1
click at [327, 713] on p "SmartAsset is an online destination for consumer-focused financial information …" at bounding box center [577, 687] width 625 height 126
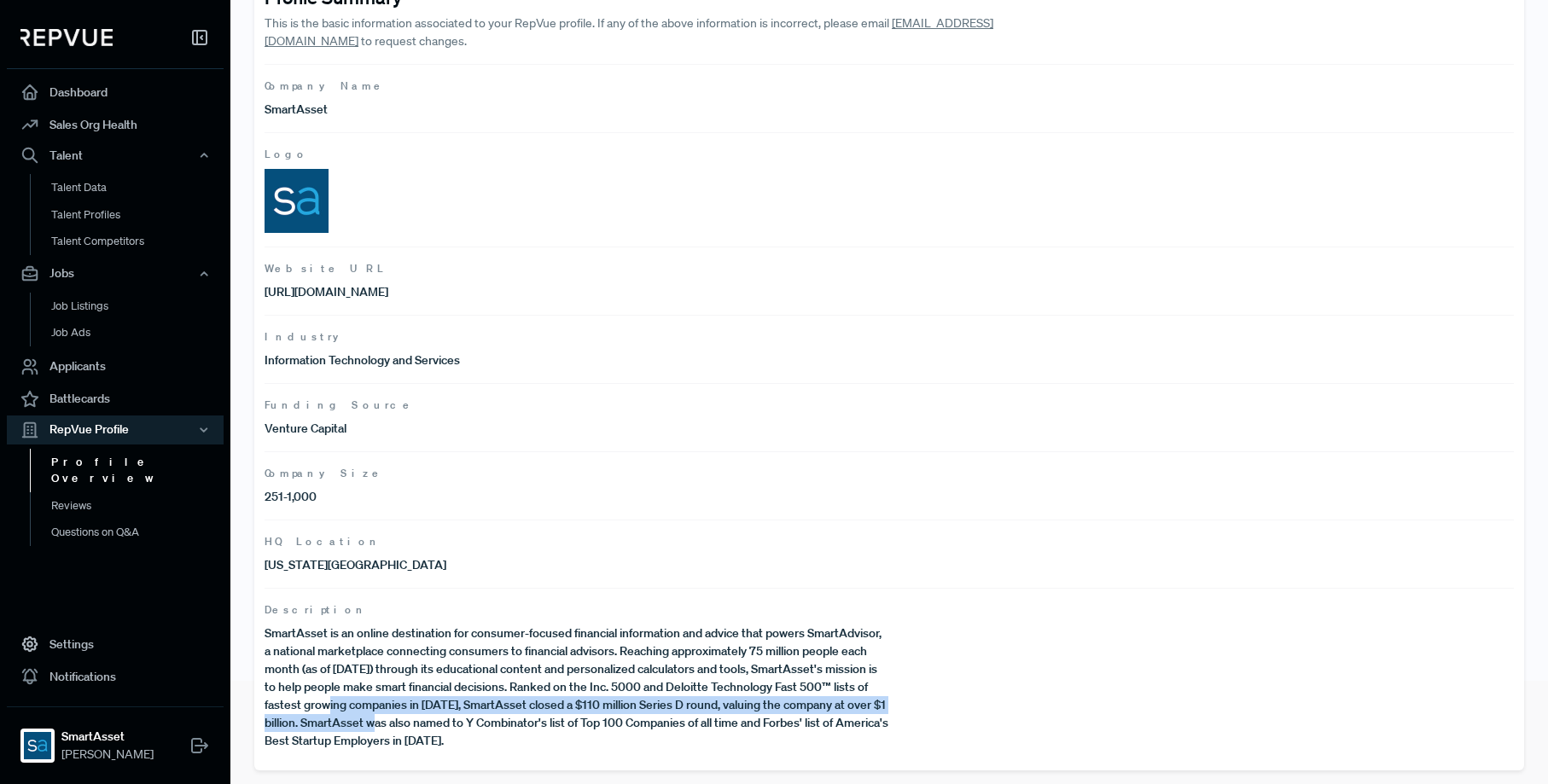
click at [421, 711] on p "SmartAsset is an online destination for consumer-focused financial information …" at bounding box center [577, 687] width 625 height 126
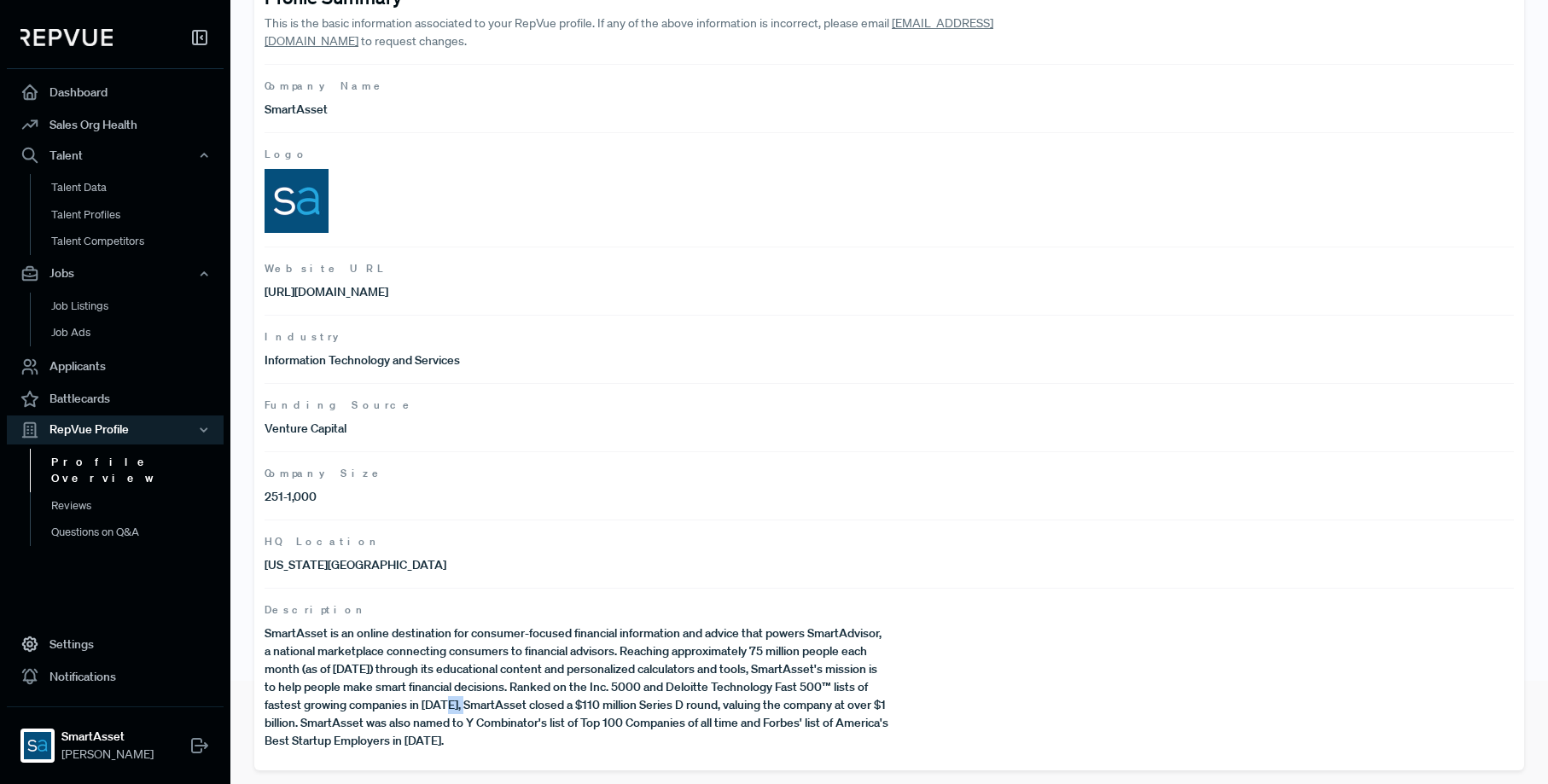
scroll to position [0, 0]
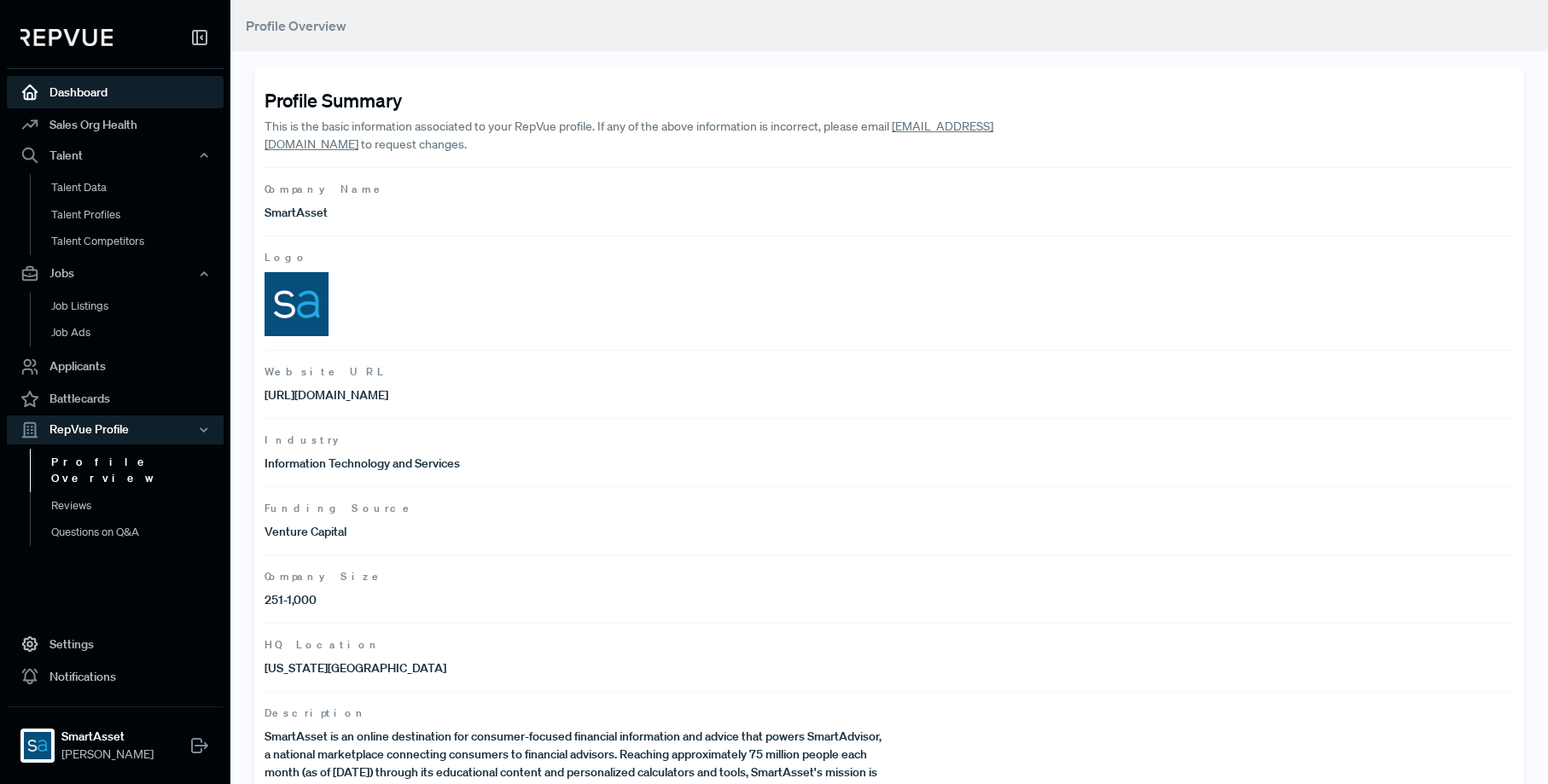
click at [102, 90] on link "Dashboard" at bounding box center [114, 92] width 217 height 33
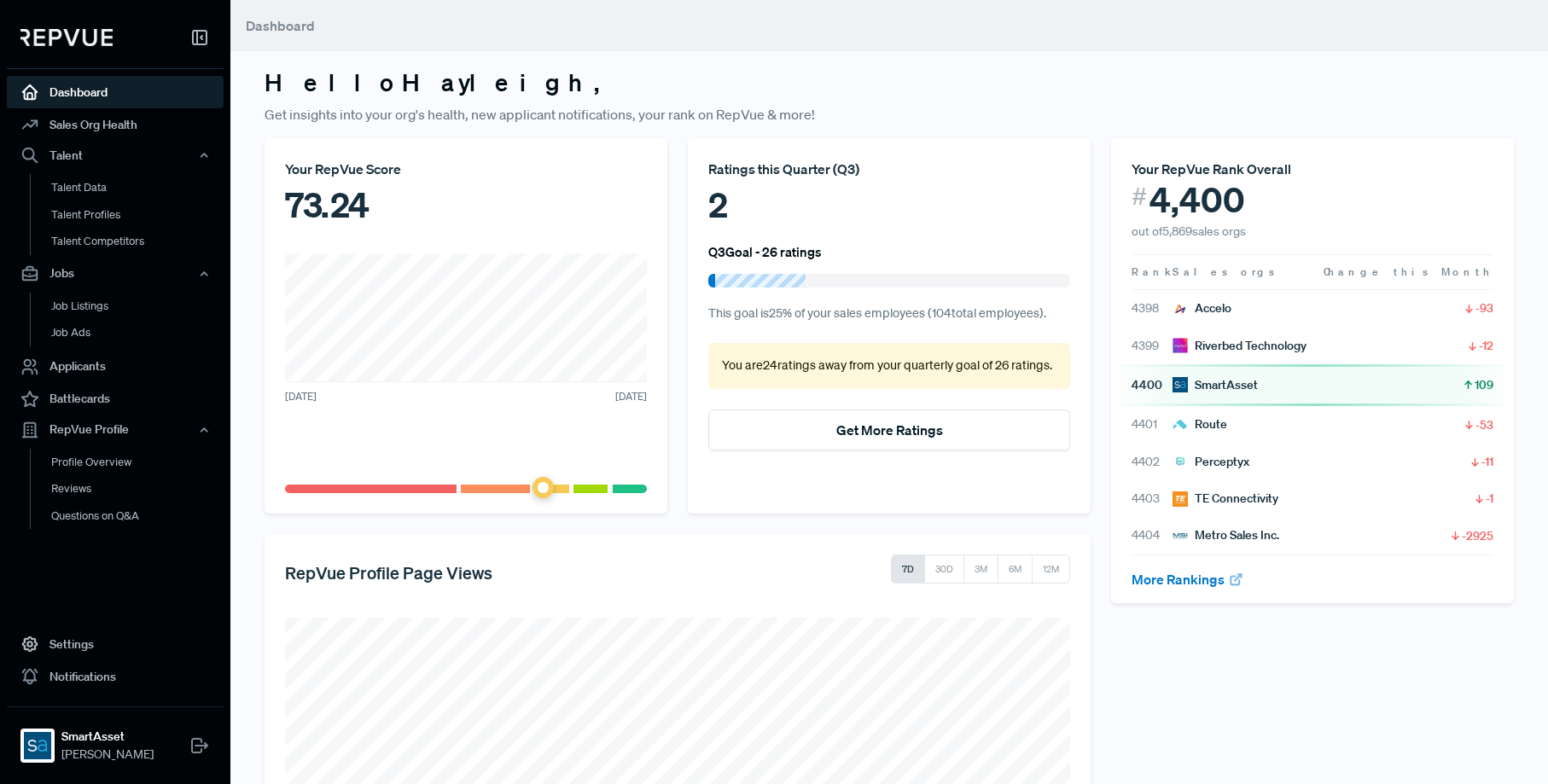
scroll to position [274, 0]
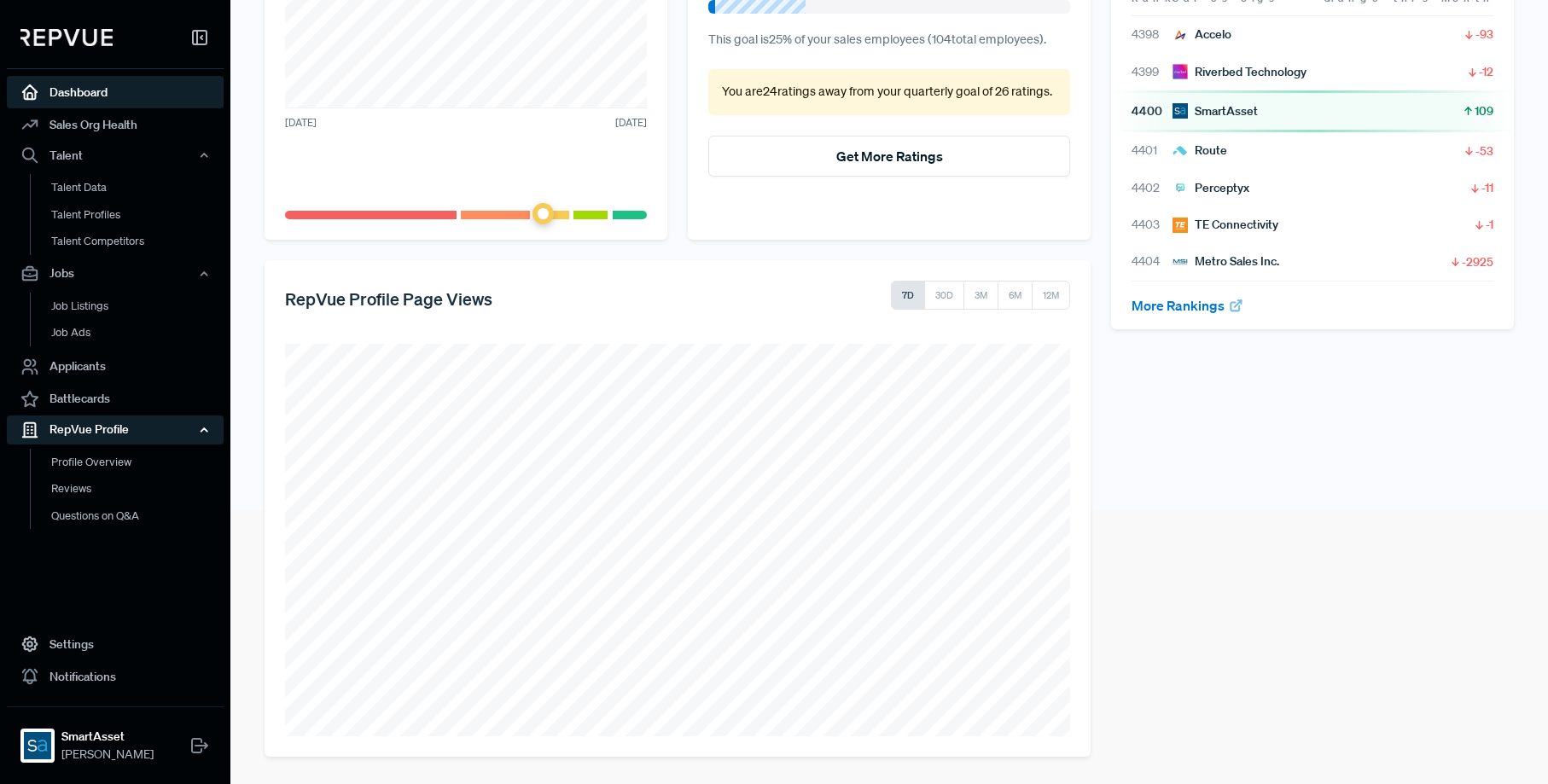
click at [84, 435] on div "RepVue Profile" at bounding box center [114, 429] width 217 height 29
click at [73, 510] on link "Questions on Q&A" at bounding box center [138, 514] width 217 height 27
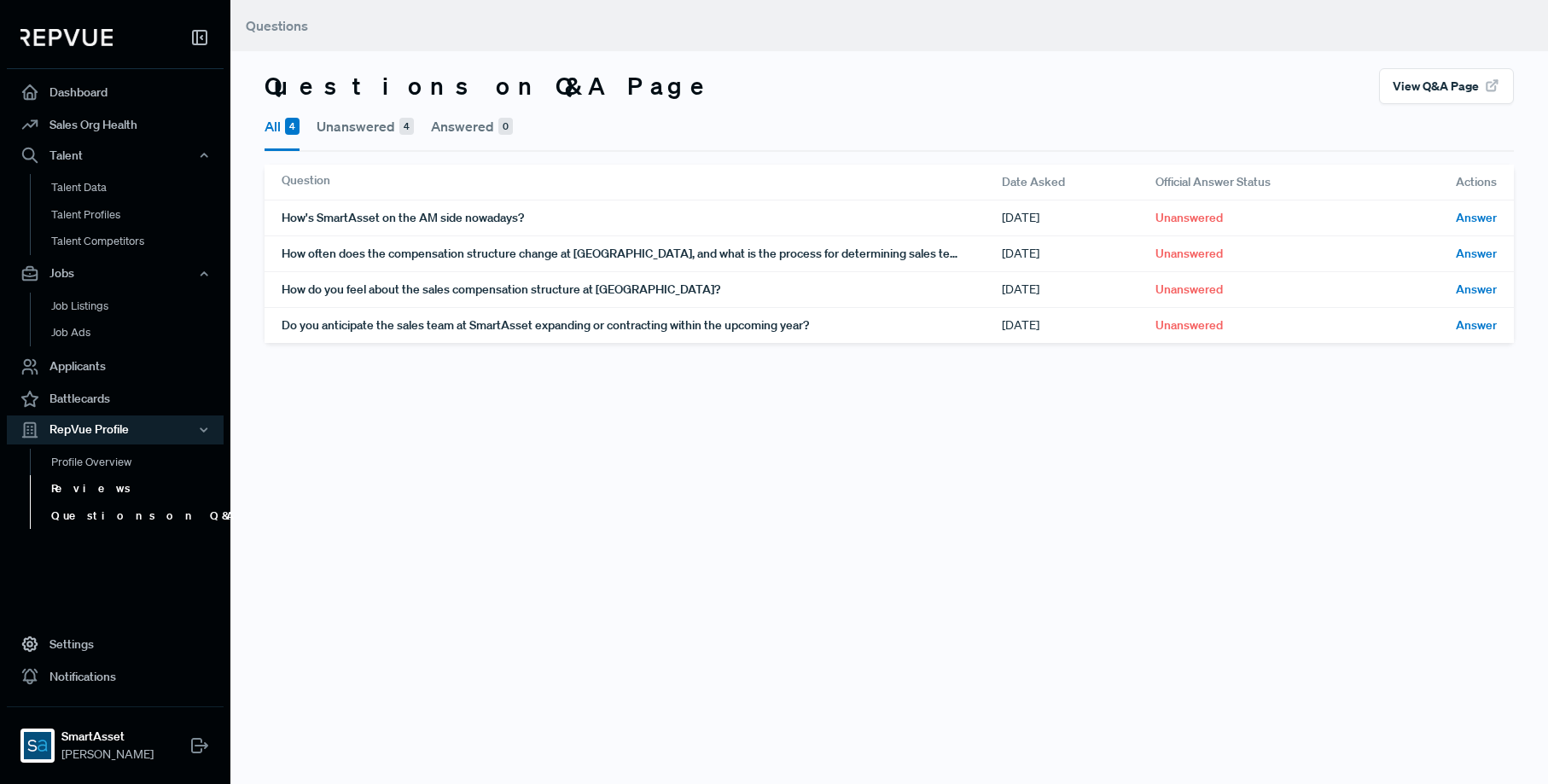
click at [72, 498] on link "Reviews" at bounding box center [138, 488] width 217 height 27
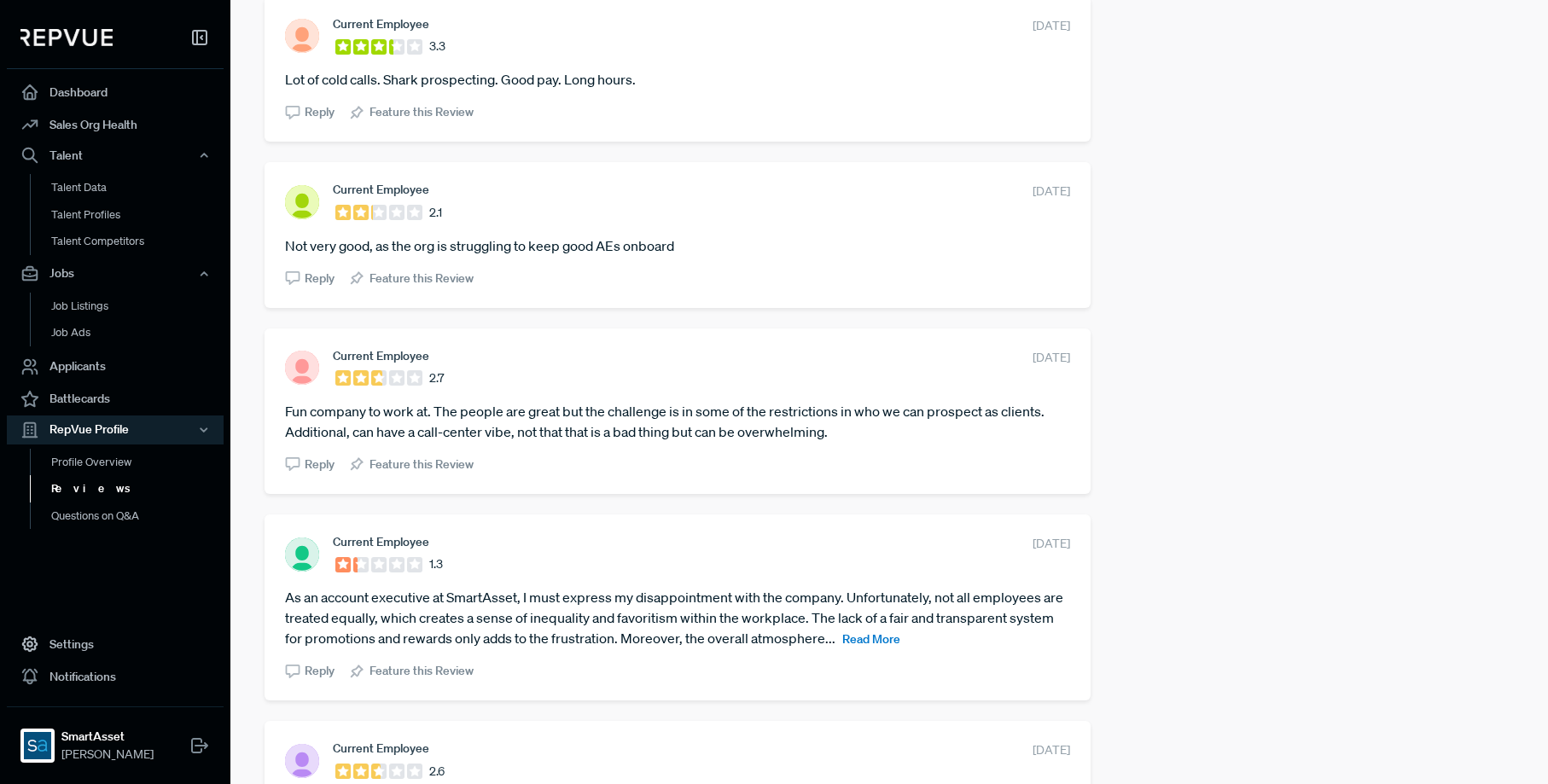
scroll to position [3140, 0]
